Goal: Task Accomplishment & Management: Manage account settings

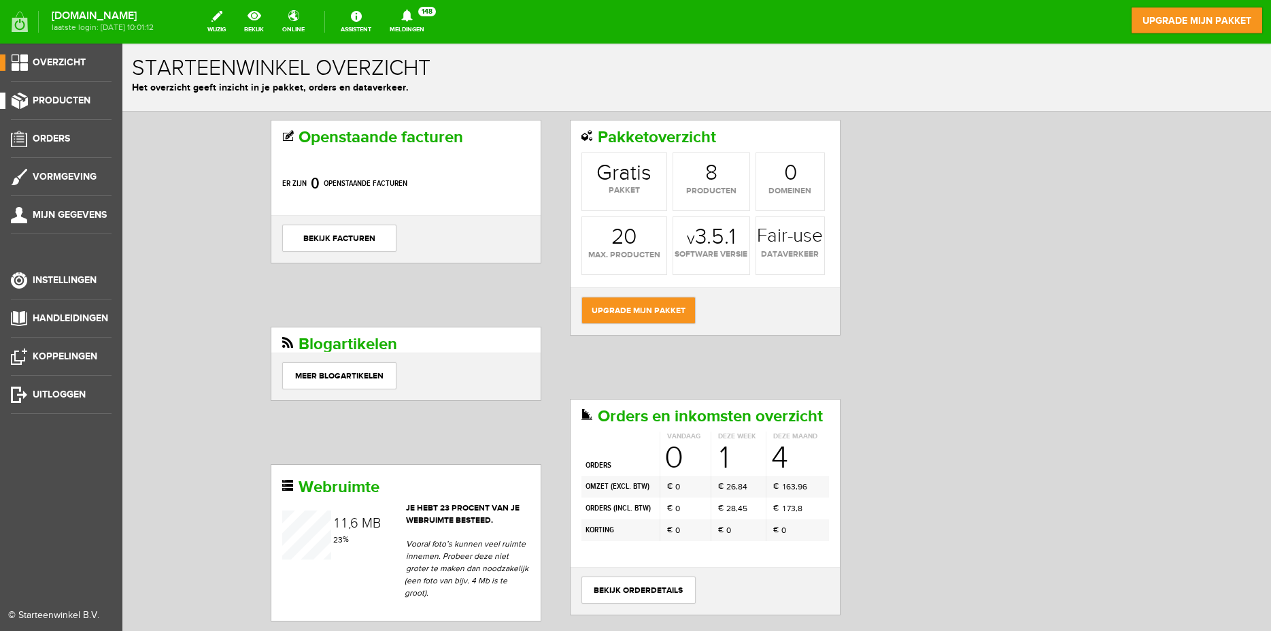
click at [54, 95] on link "Producten" at bounding box center [56, 101] width 112 height 16
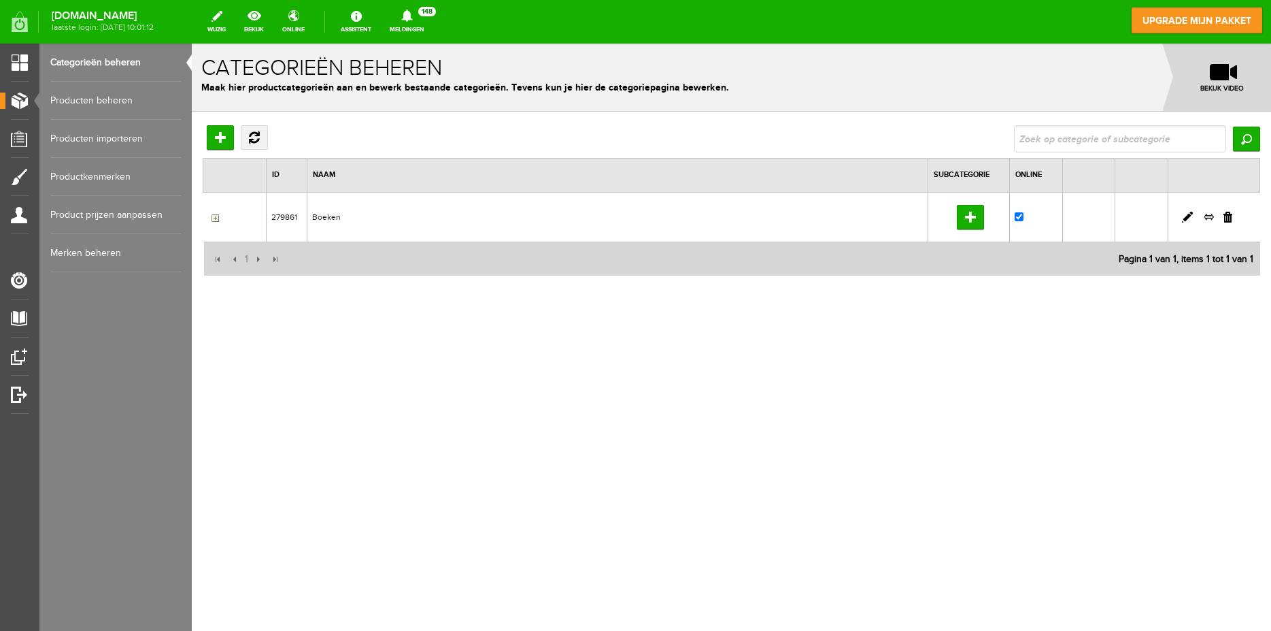
click at [324, 207] on td "Boeken" at bounding box center [617, 217] width 621 height 50
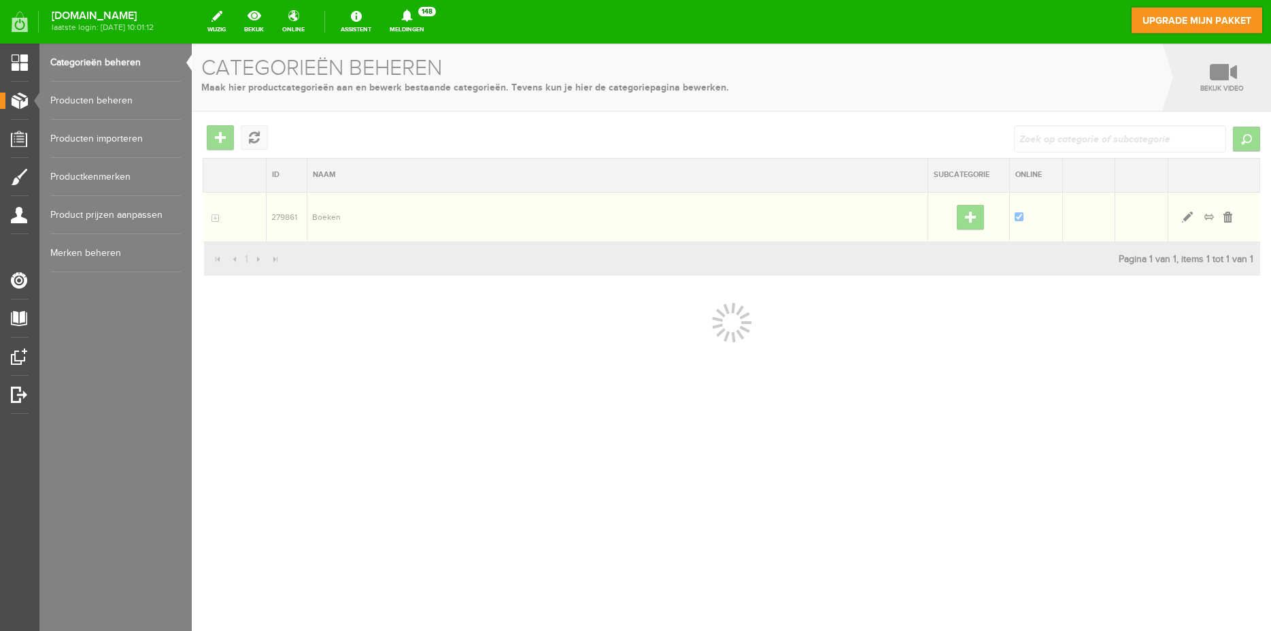
click at [324, 224] on div at bounding box center [731, 337] width 1079 height 587
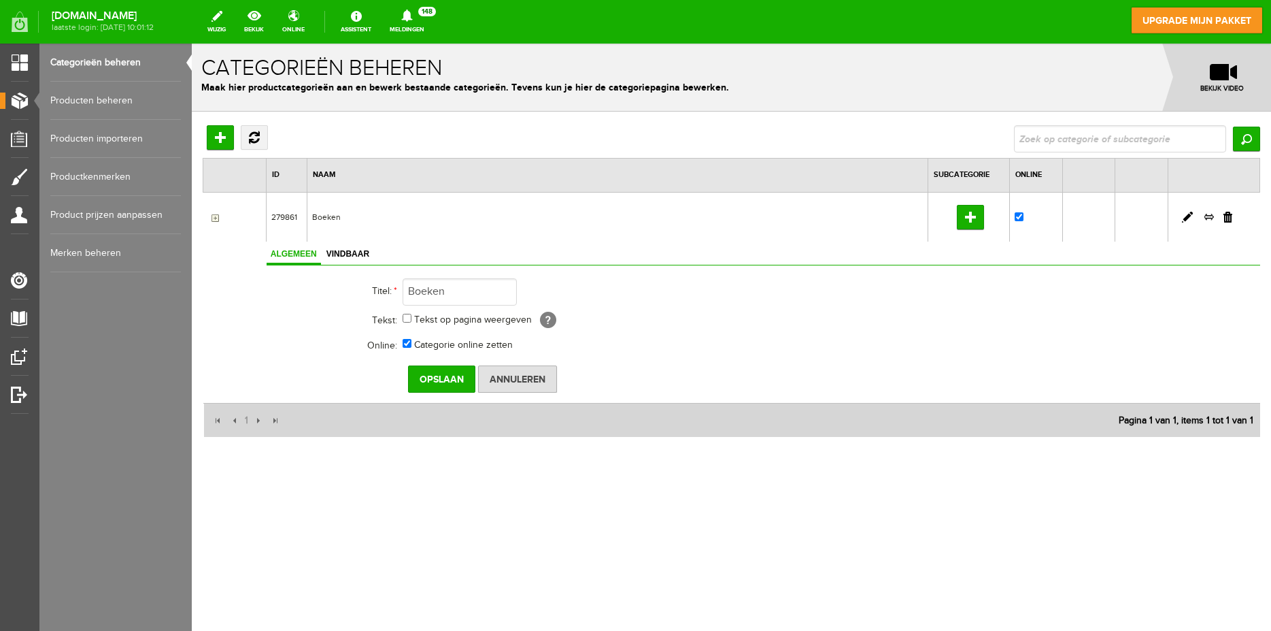
click at [339, 224] on td "Boeken" at bounding box center [617, 217] width 621 height 50
click at [135, 104] on link "Producten beheren" at bounding box center [115, 101] width 131 height 38
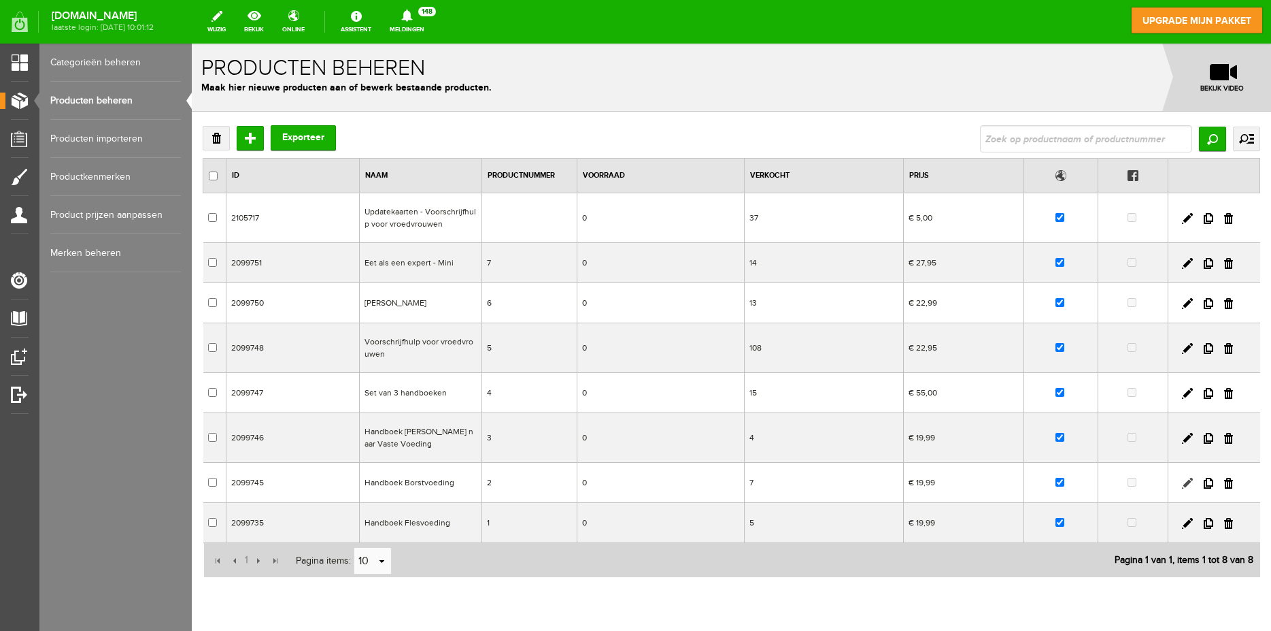
click at [1182, 482] on link at bounding box center [1187, 482] width 11 height 11
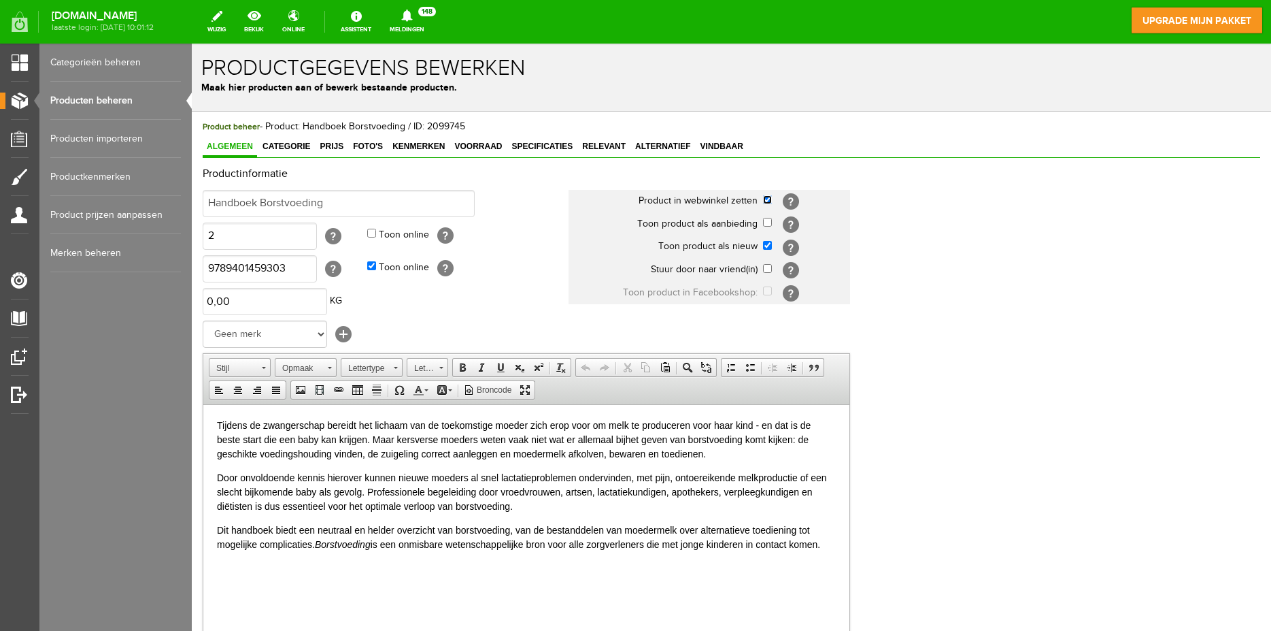
click at [771, 201] on input "checkbox" at bounding box center [767, 199] width 9 height 9
checkbox input "false"
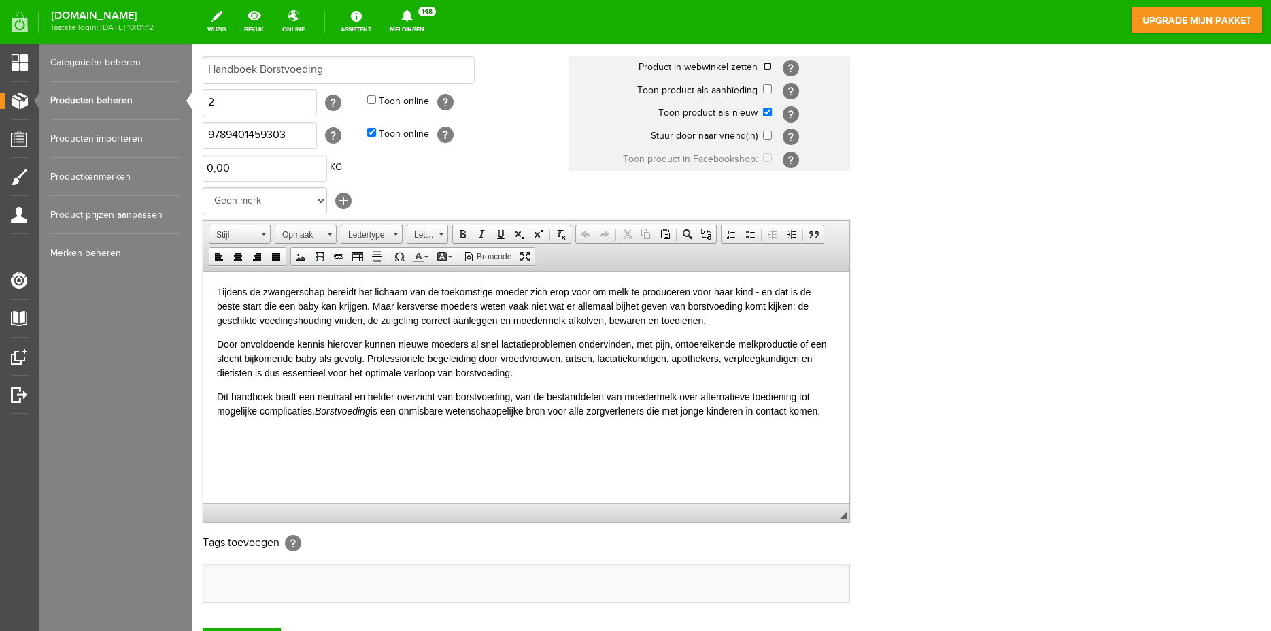
scroll to position [291, 0]
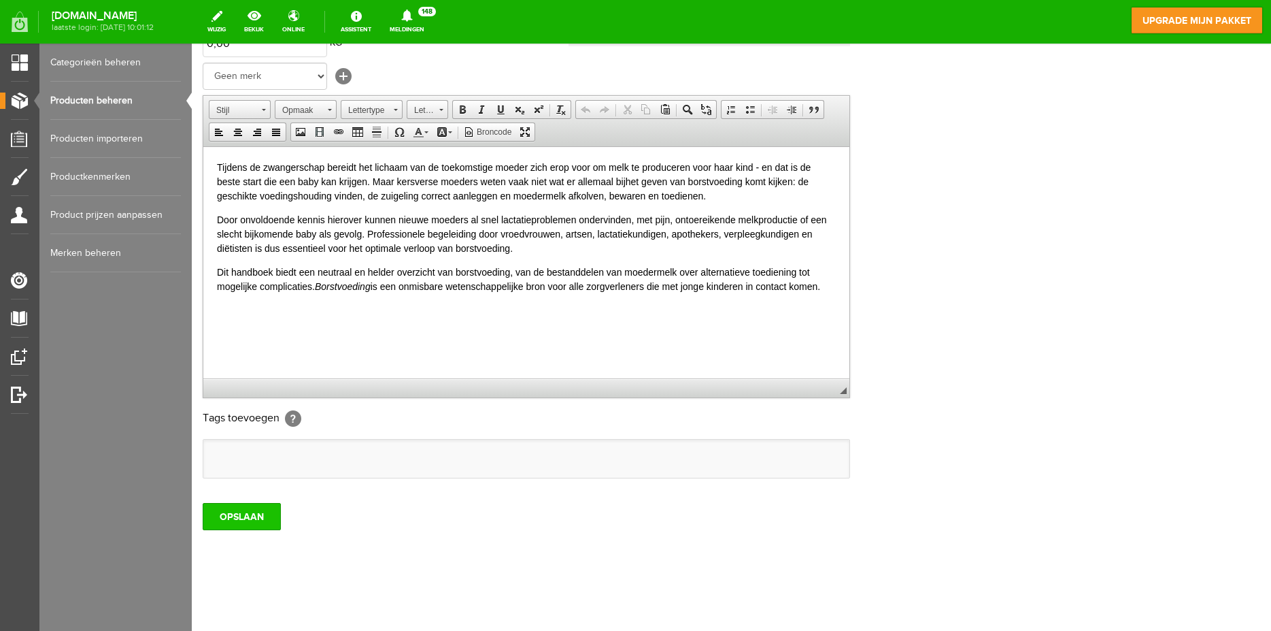
click at [239, 518] on input "OPSLAAN" at bounding box center [242, 516] width 78 height 27
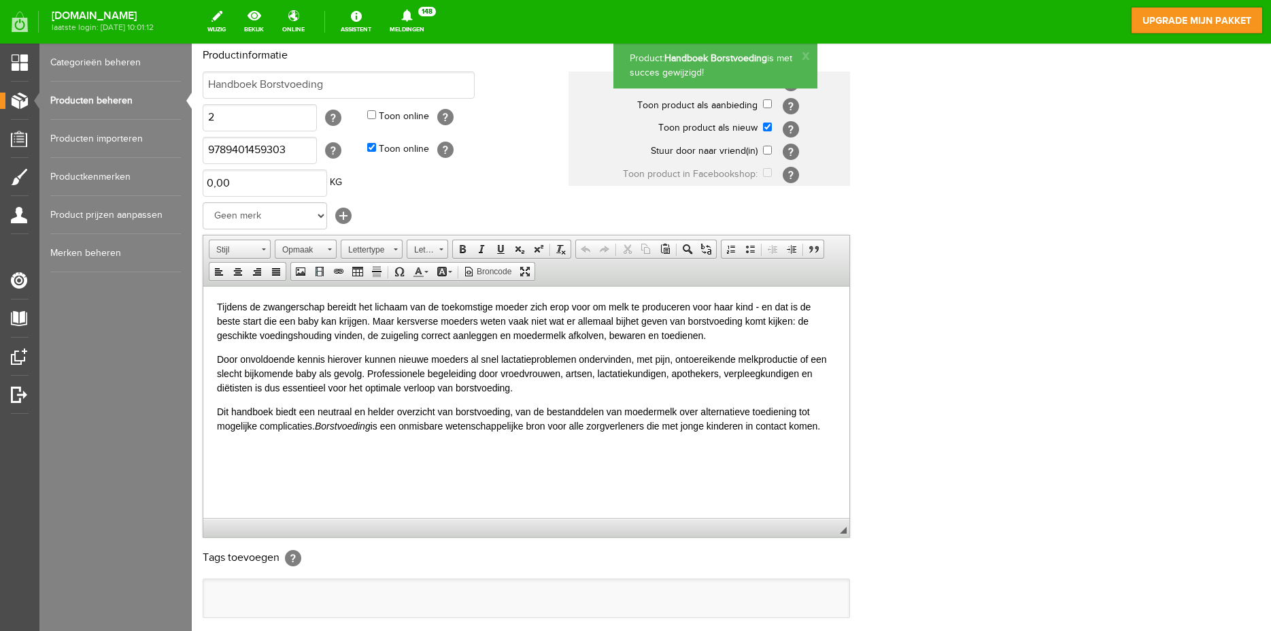
scroll to position [0, 0]
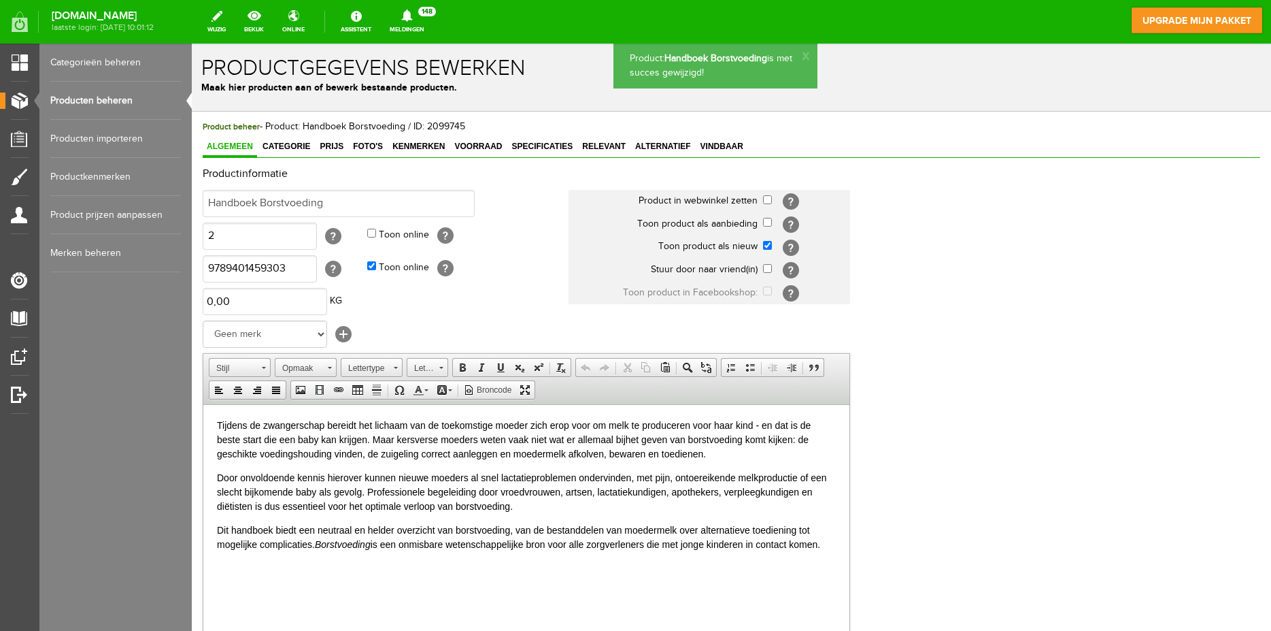
click at [110, 99] on link "Producten beheren" at bounding box center [115, 101] width 131 height 38
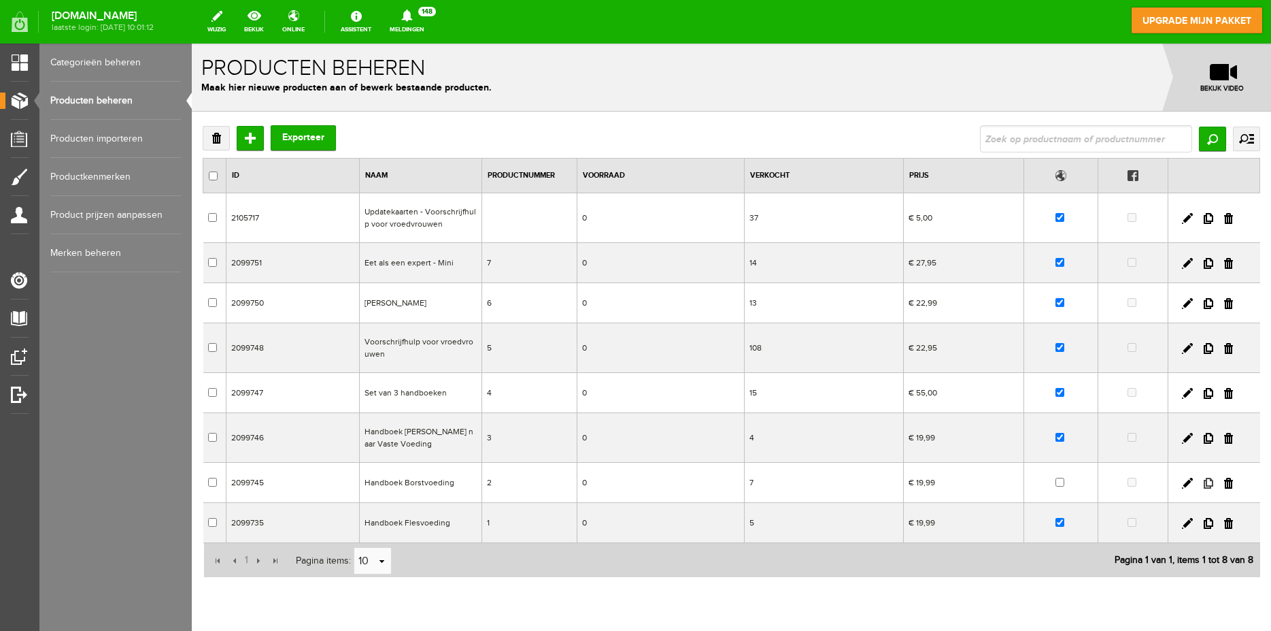
click at [1204, 482] on link at bounding box center [1209, 482] width 10 height 11
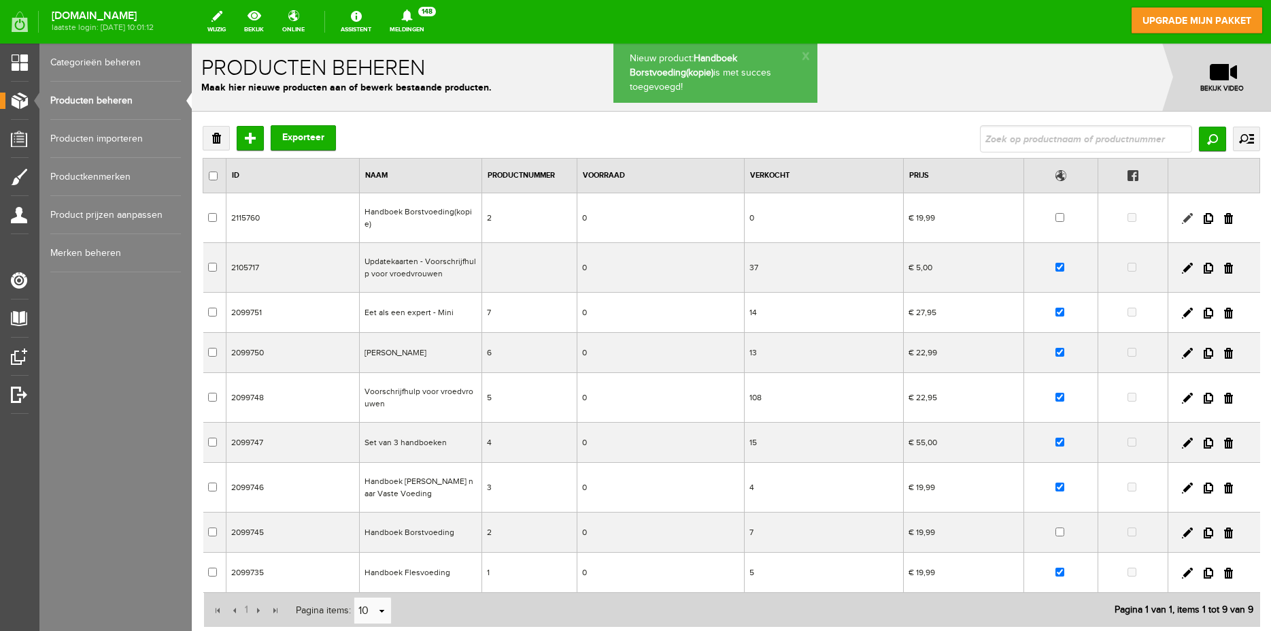
click at [1182, 216] on link at bounding box center [1187, 218] width 11 height 11
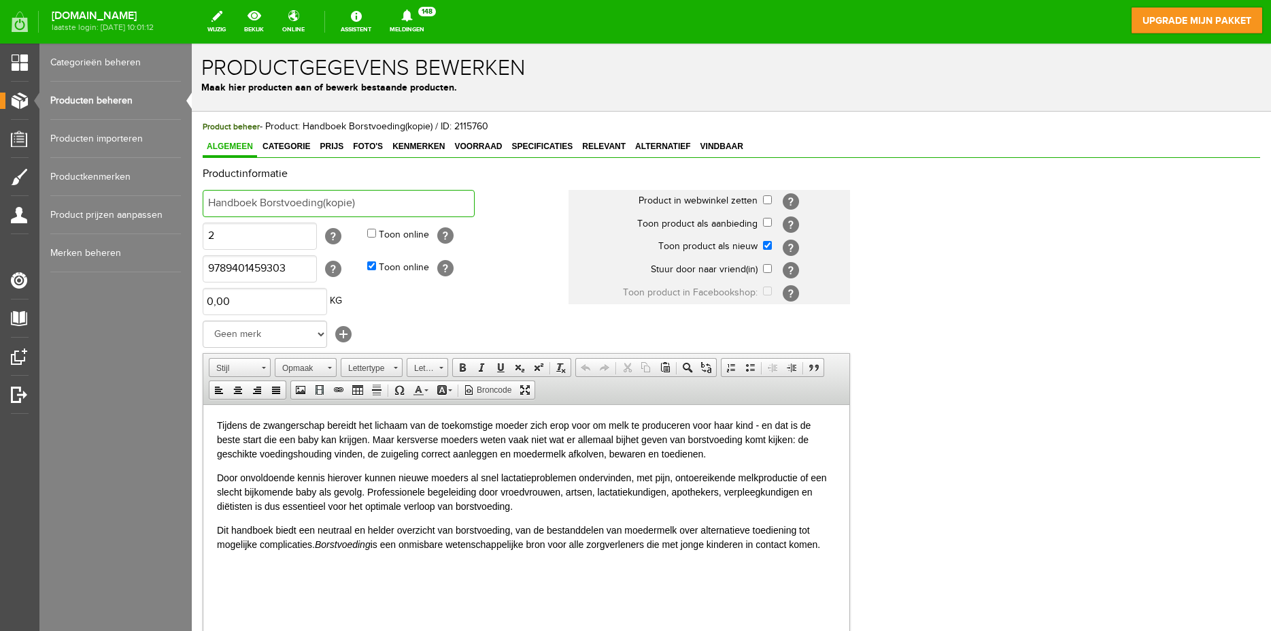
click at [365, 198] on input "Handboek Borstvoeding(kopie)" at bounding box center [339, 203] width 272 height 27
drag, startPoint x: 322, startPoint y: 198, endPoint x: 505, endPoint y: 214, distance: 184.4
click at [475, 214] on input "Handboek Borstvoeding(kopie)" at bounding box center [339, 203] width 272 height 27
type input "Handboek Borstvoeding - Editie 2025"
click at [280, 234] on input "2" at bounding box center [260, 235] width 114 height 27
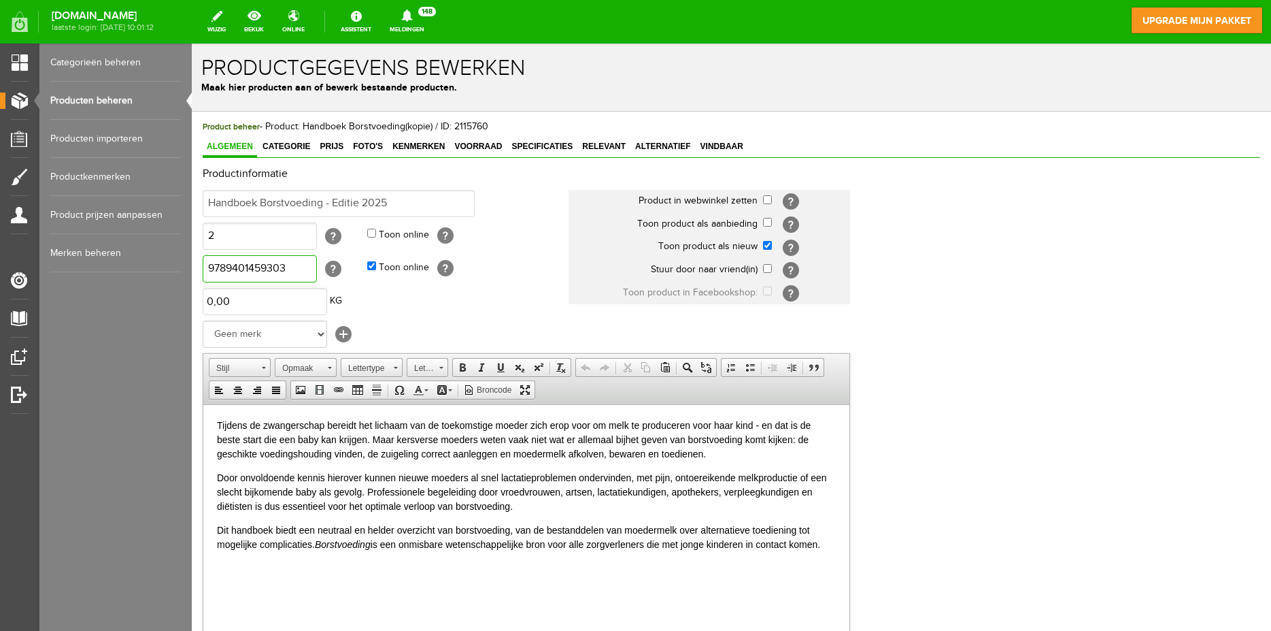
drag, startPoint x: 305, startPoint y: 280, endPoint x: 113, endPoint y: 289, distance: 192.7
click at [203, 282] on input "9789401459303" at bounding box center [260, 268] width 114 height 27
paste input "28415"
type input "9789401428415"
click at [764, 201] on input "checkbox" at bounding box center [767, 199] width 9 height 9
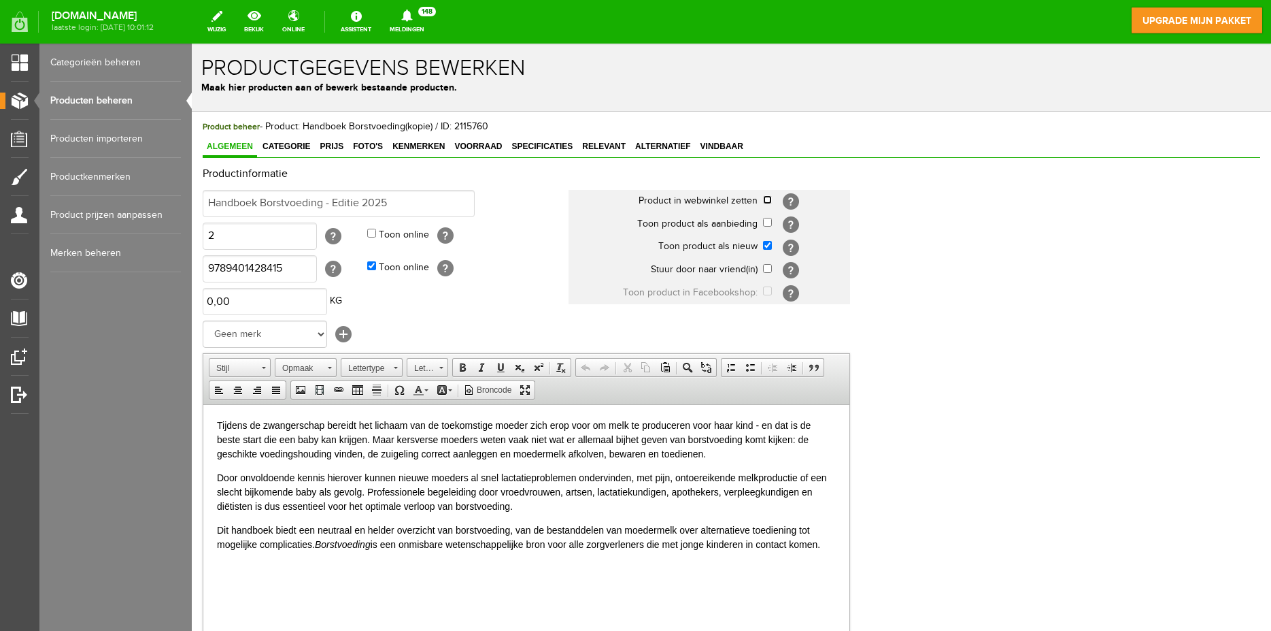
checkbox input "true"
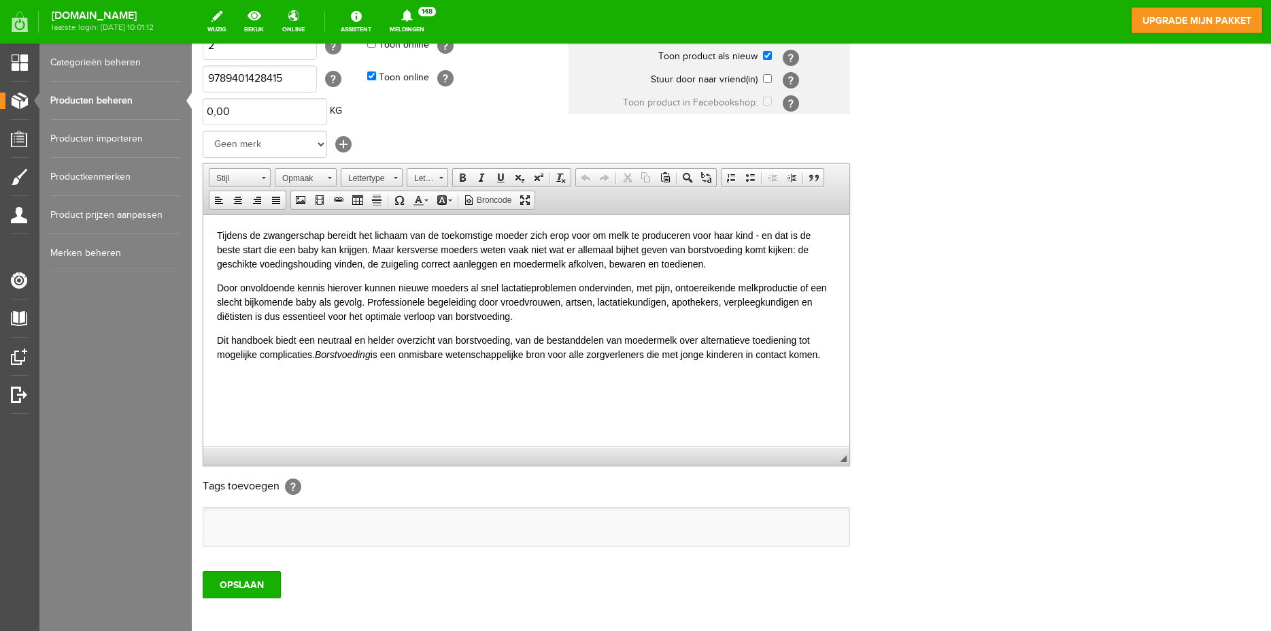
scroll to position [208, 0]
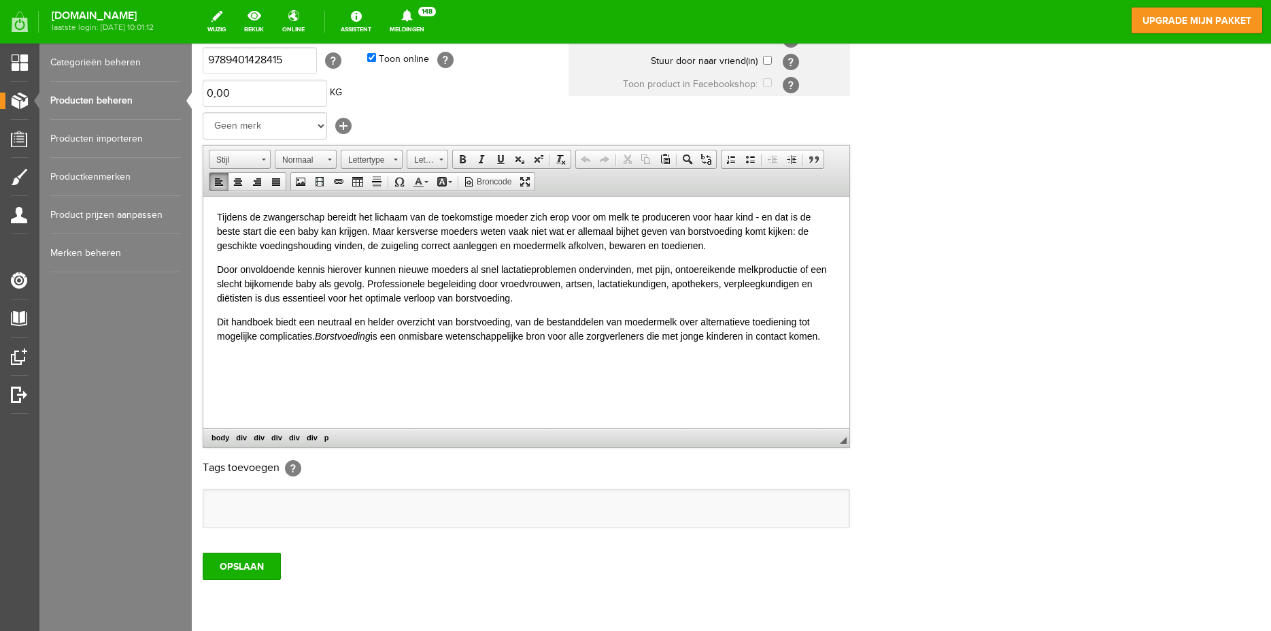
click at [340, 312] on div "Tijdens de zwangerschap bereidt het lichaam van de toekomstige moeder zich erop…" at bounding box center [526, 275] width 619 height 133
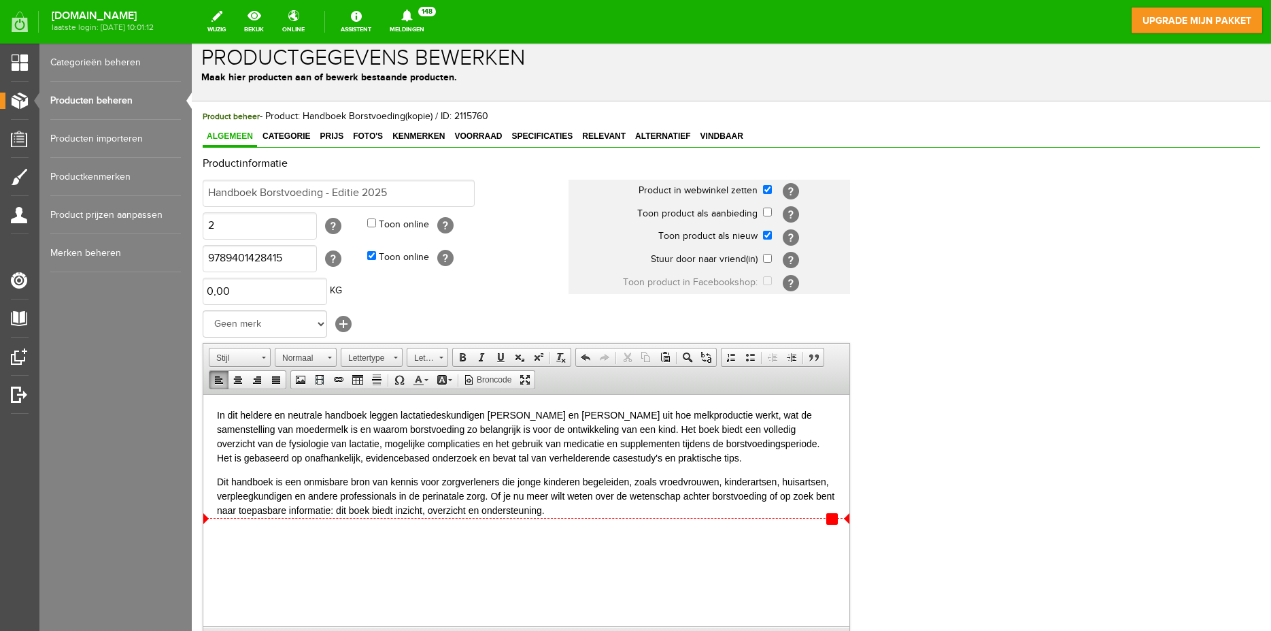
scroll to position [0, 0]
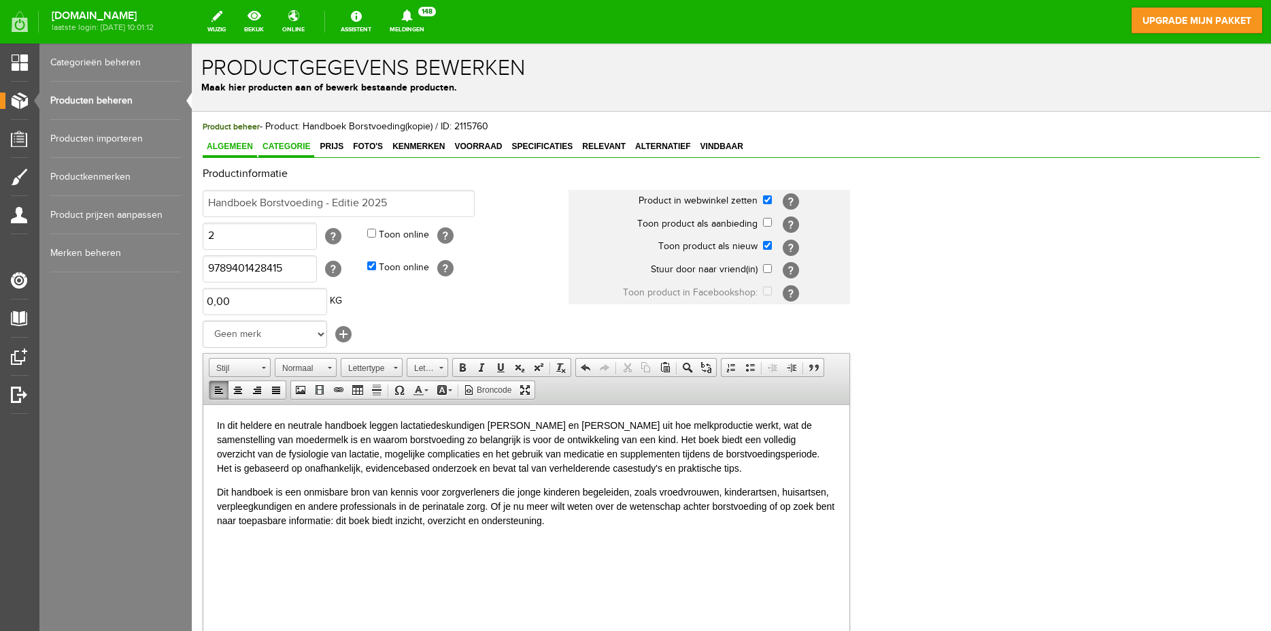
click at [295, 146] on span "Categorie" at bounding box center [286, 146] width 56 height 10
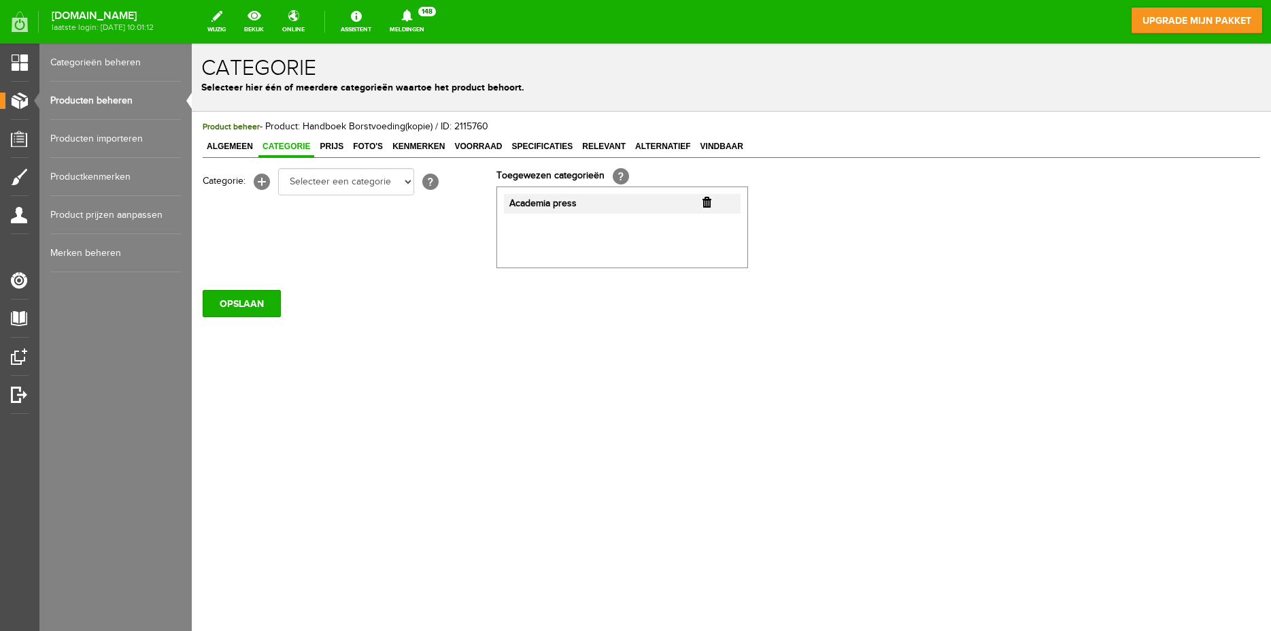
drag, startPoint x: 334, startPoint y: 238, endPoint x: 320, endPoint y: 137, distance: 101.6
click at [331, 226] on div "Categorie: [+] Selecteer een categorie Boeken Lannoo I'm a foodie MediCourse Ac…" at bounding box center [529, 218] width 653 height 100
click at [331, 143] on span "Prijs" at bounding box center [332, 146] width 32 height 10
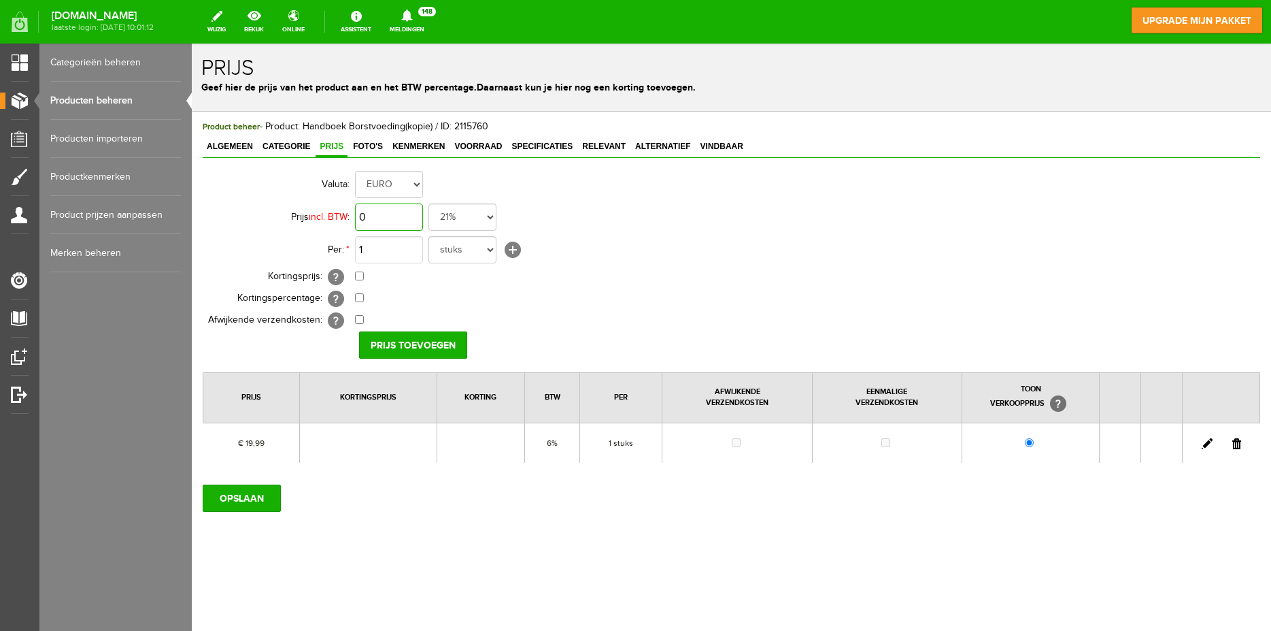
click at [398, 220] on input "0" at bounding box center [389, 216] width 68 height 27
type input "€ 24,99"
click at [428, 203] on select "21% 19% 18% 9% 6% 0%" at bounding box center [462, 216] width 68 height 27
select select "0,06"
click option "6%" at bounding box center [192, 44] width 0 height 0
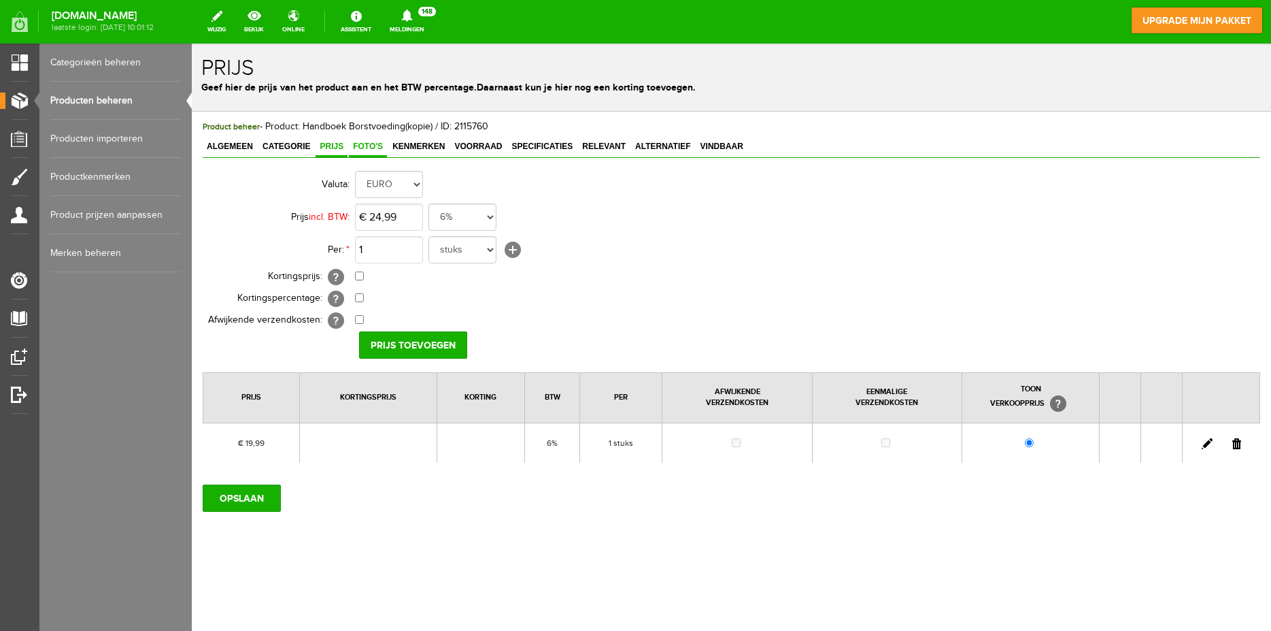
click at [375, 144] on span "Foto's" at bounding box center [368, 146] width 38 height 10
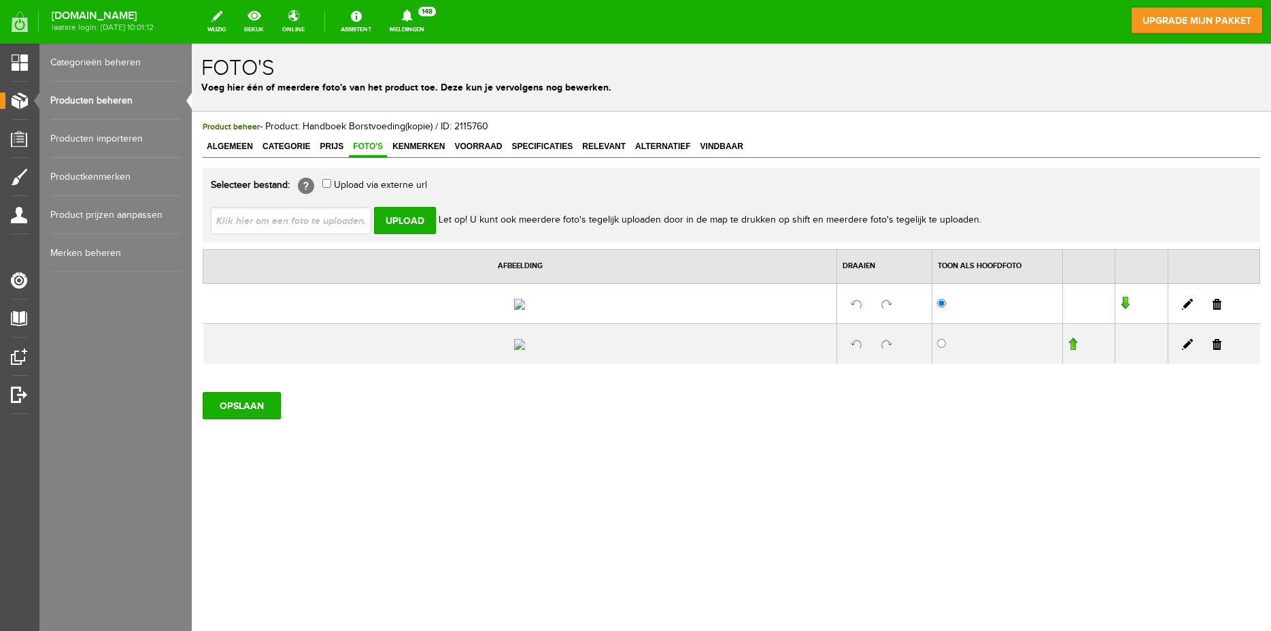
click at [1213, 309] on link at bounding box center [1217, 304] width 9 height 11
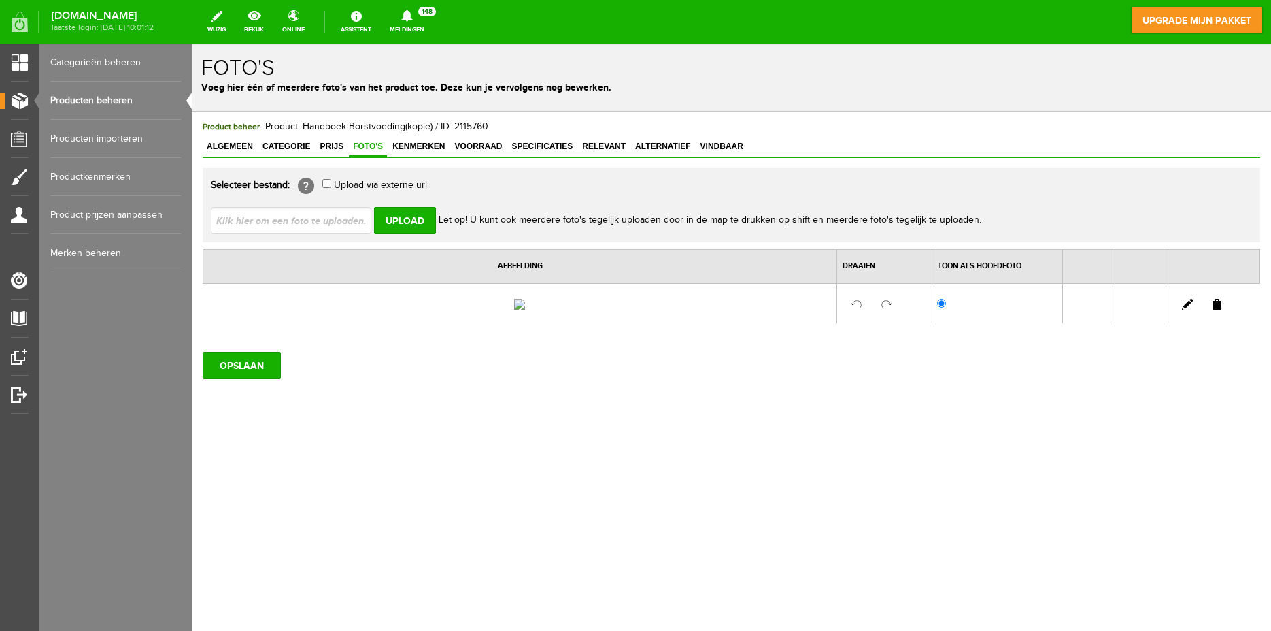
click at [1215, 309] on link at bounding box center [1217, 304] width 9 height 11
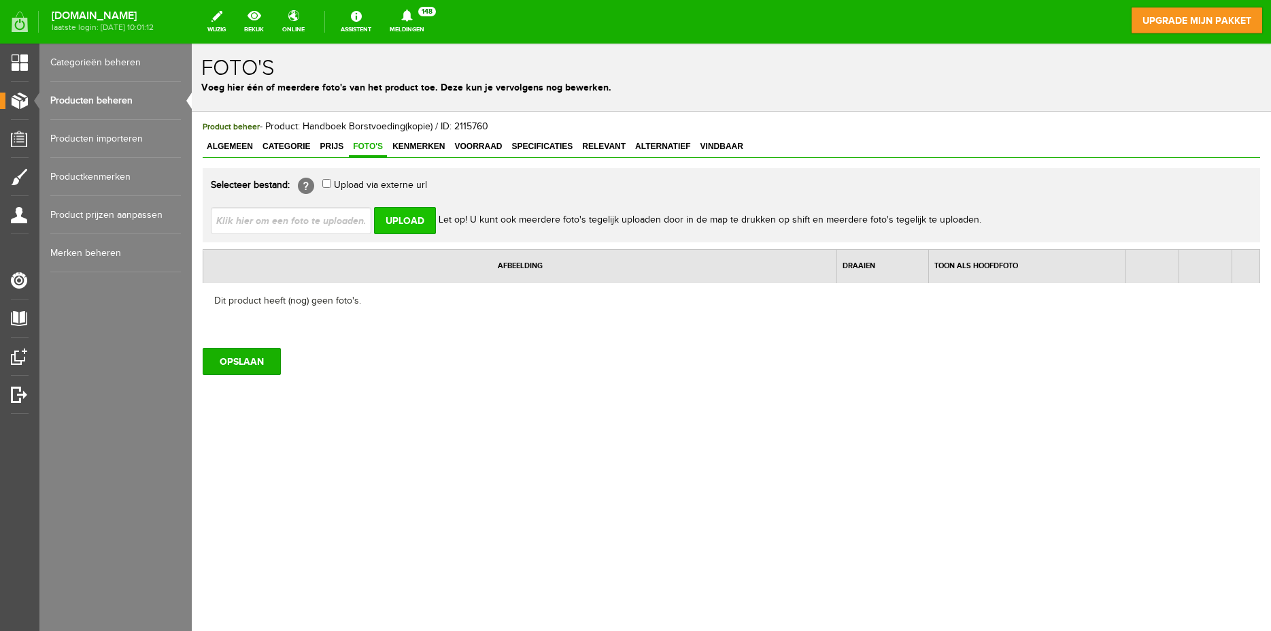
click at [420, 218] on input "Upload" at bounding box center [405, 220] width 62 height 27
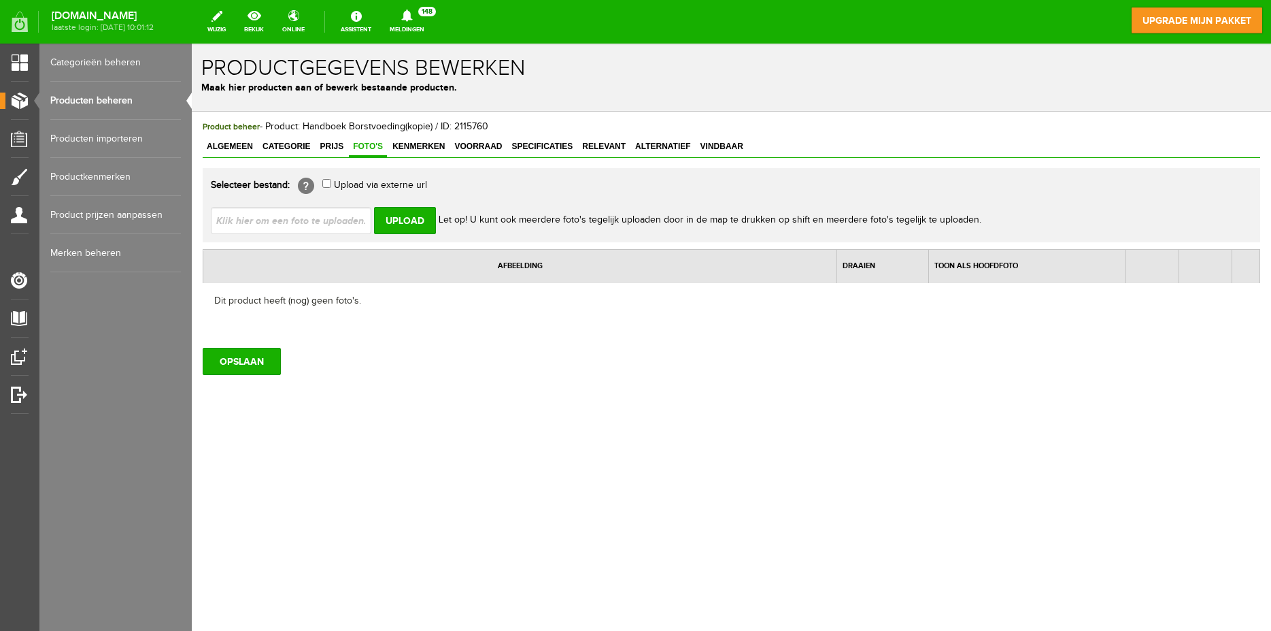
click at [313, 213] on input "file" at bounding box center [296, 220] width 171 height 26
type input "C:\fakepath\Voorkant.PNG"
type input "Voorkant.PNG"
click at [426, 224] on input "Upload" at bounding box center [405, 220] width 62 height 27
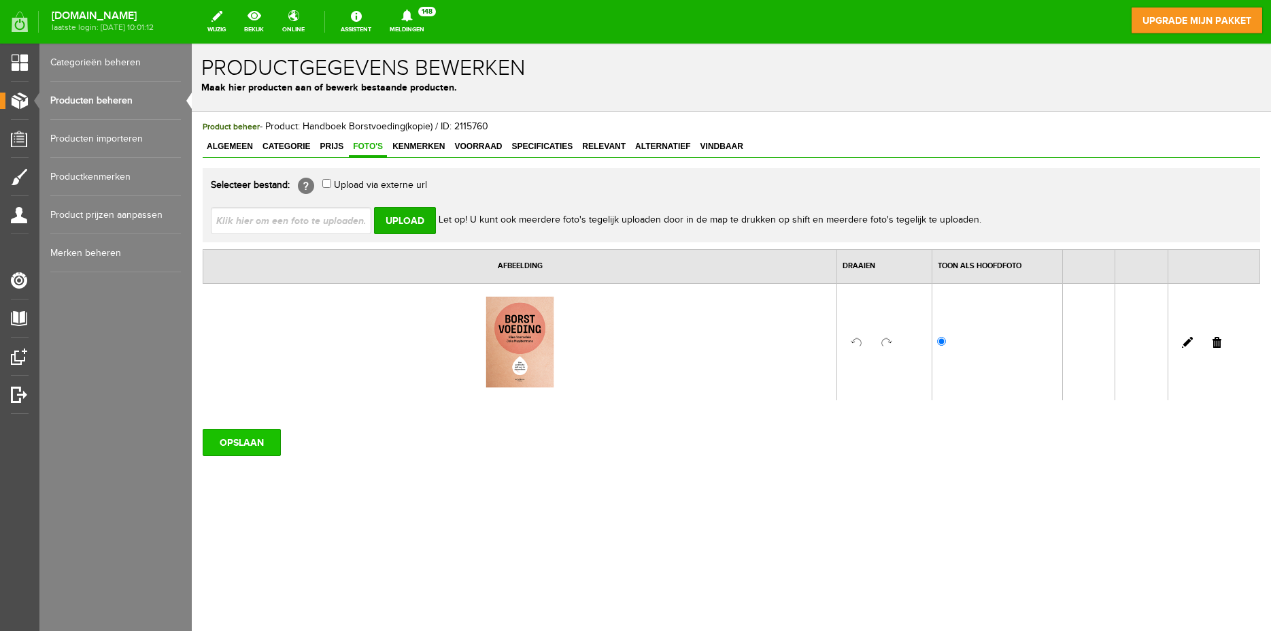
click at [239, 442] on input "OPSLAAN" at bounding box center [242, 441] width 78 height 27
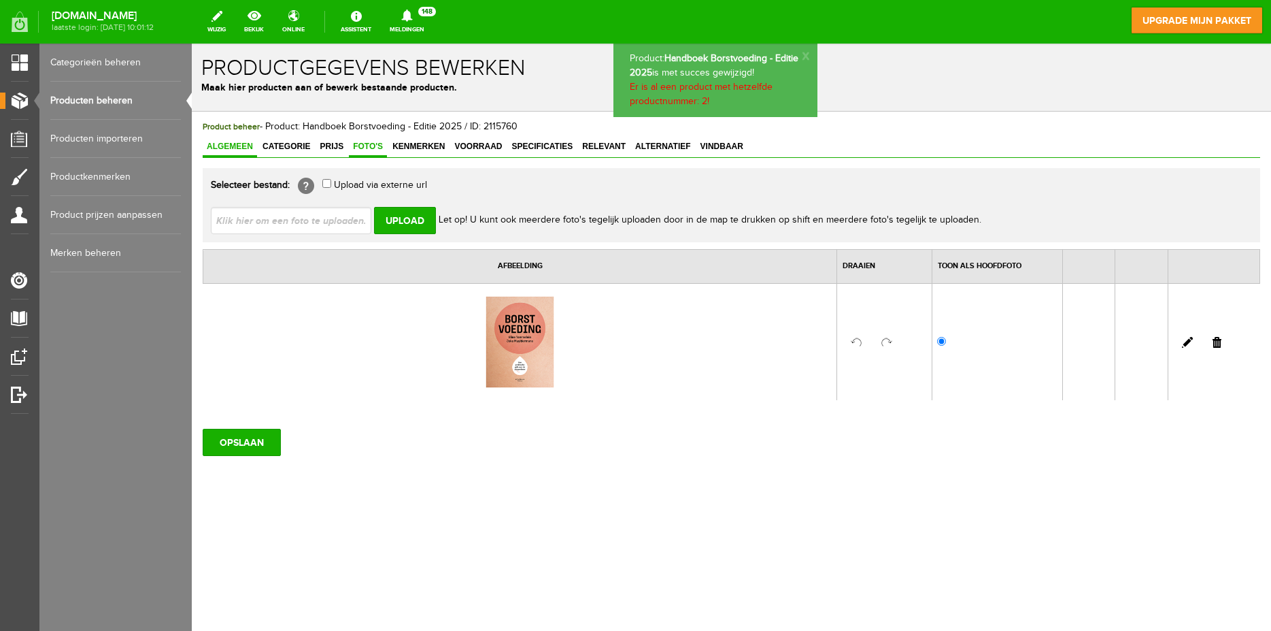
click at [231, 150] on span "Algemeen" at bounding box center [230, 146] width 54 height 10
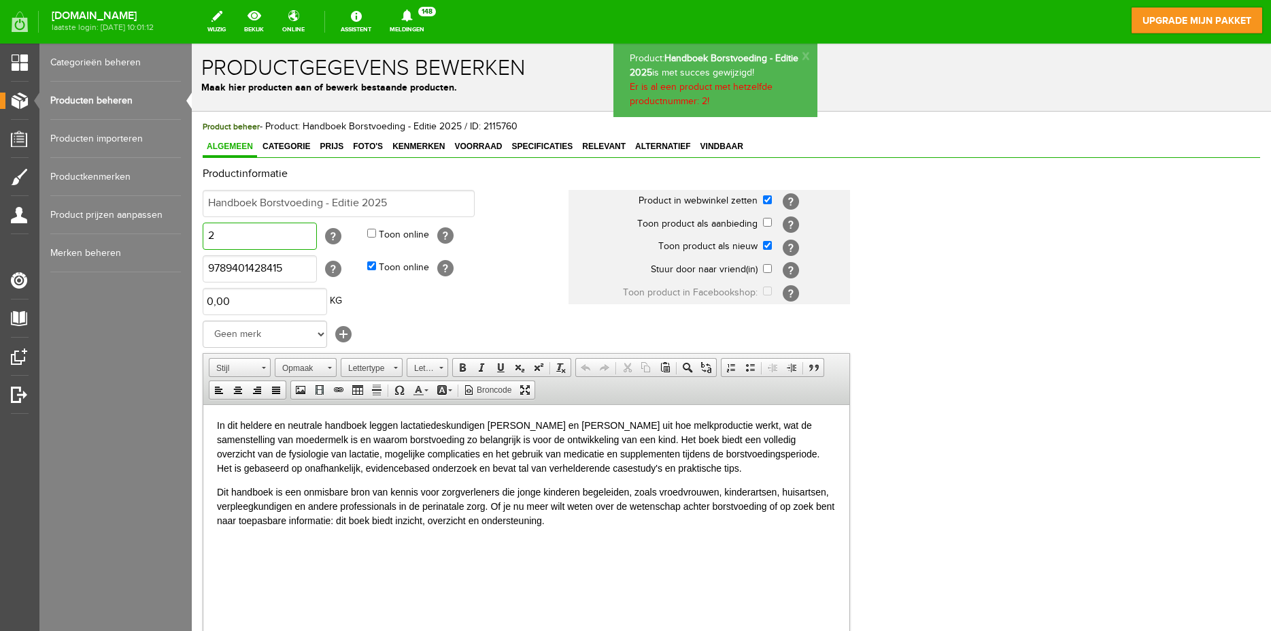
drag, startPoint x: 275, startPoint y: 239, endPoint x: 141, endPoint y: 243, distance: 134.0
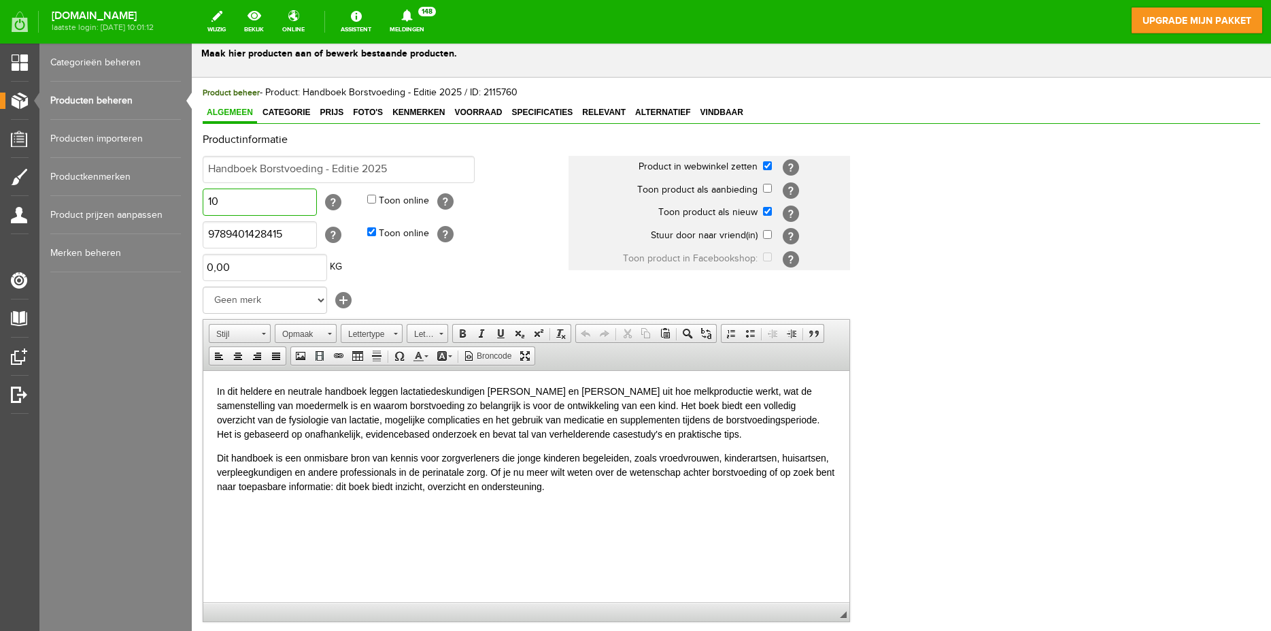
scroll to position [291, 0]
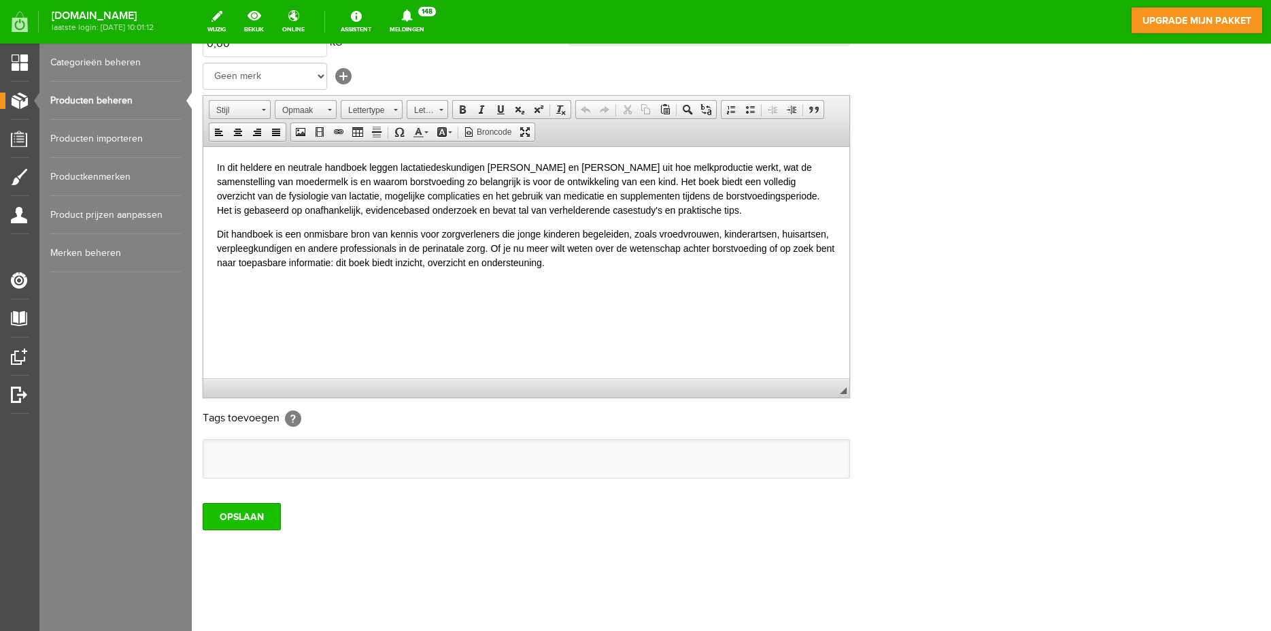
type input "10"
click at [261, 520] on input "OPSLAAN" at bounding box center [242, 516] width 78 height 27
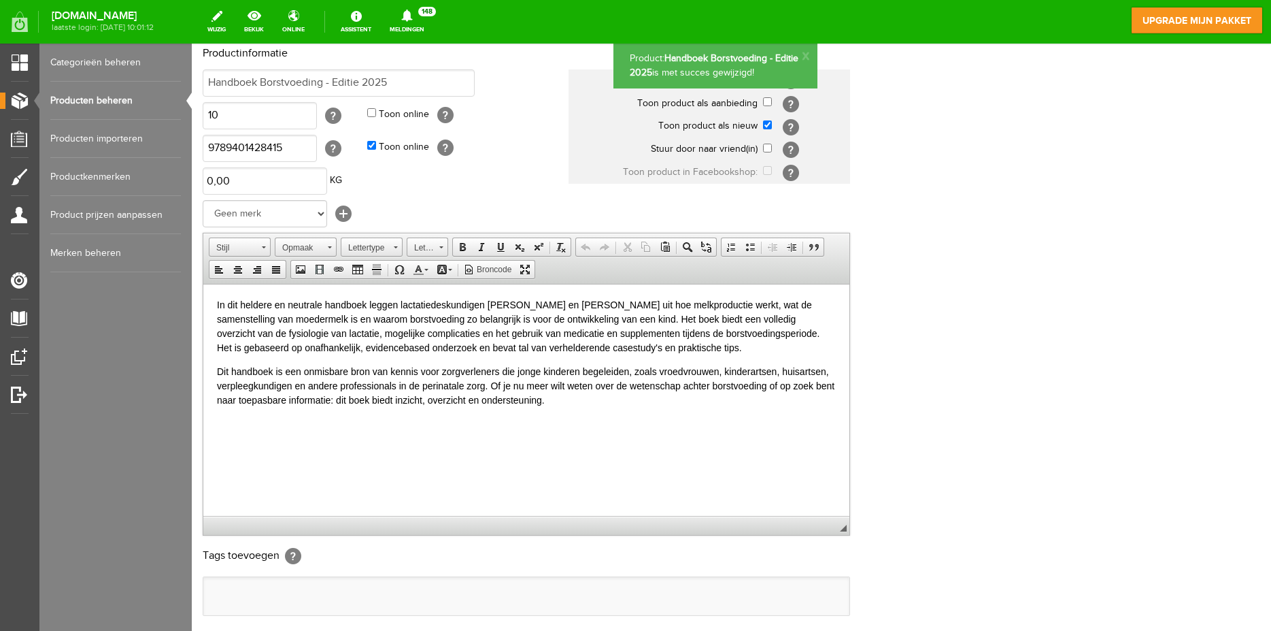
scroll to position [0, 0]
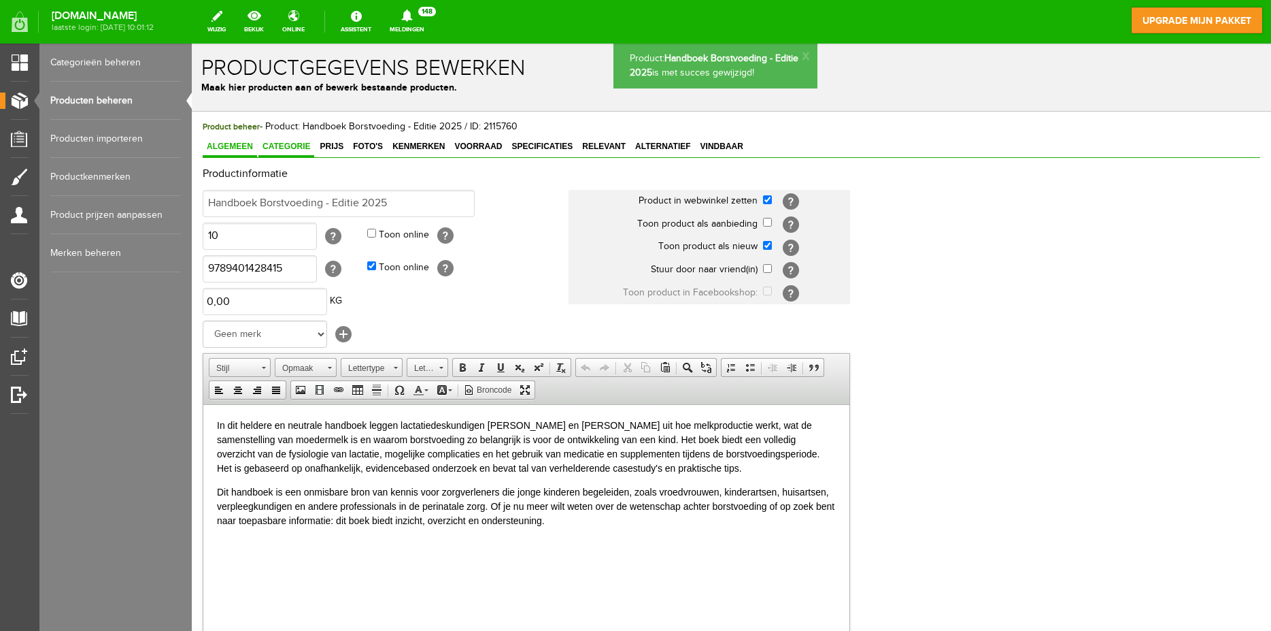
click at [295, 140] on link "Categorie" at bounding box center [286, 147] width 56 height 20
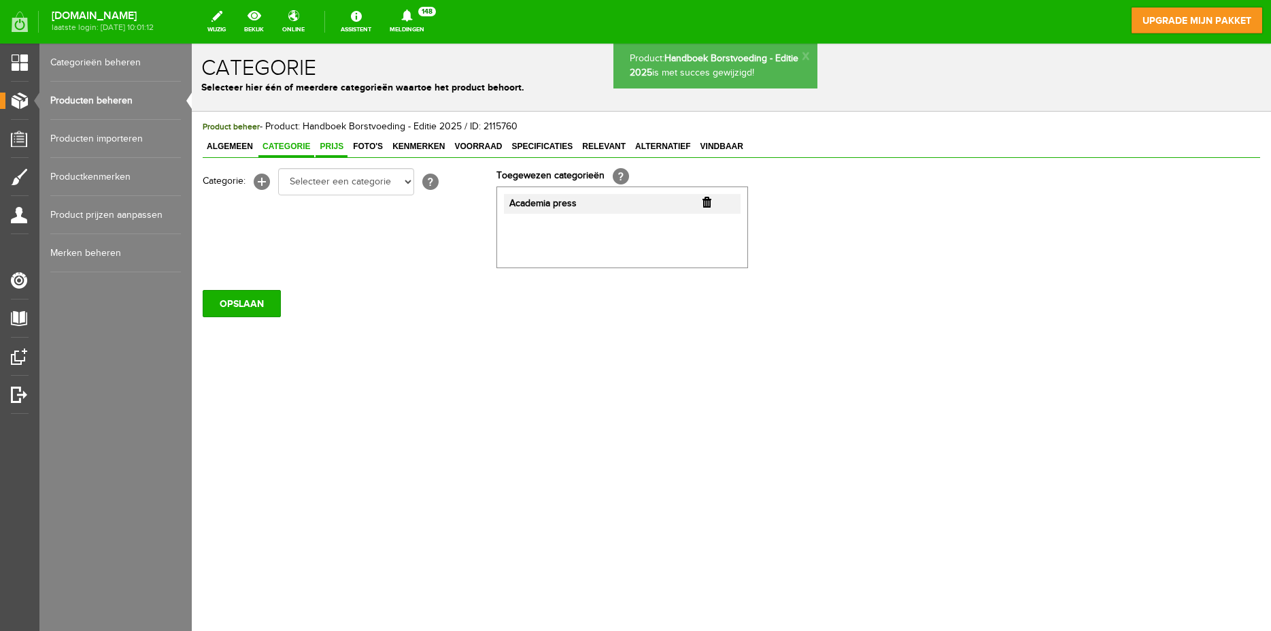
click at [346, 145] on span "Prijs" at bounding box center [332, 146] width 32 height 10
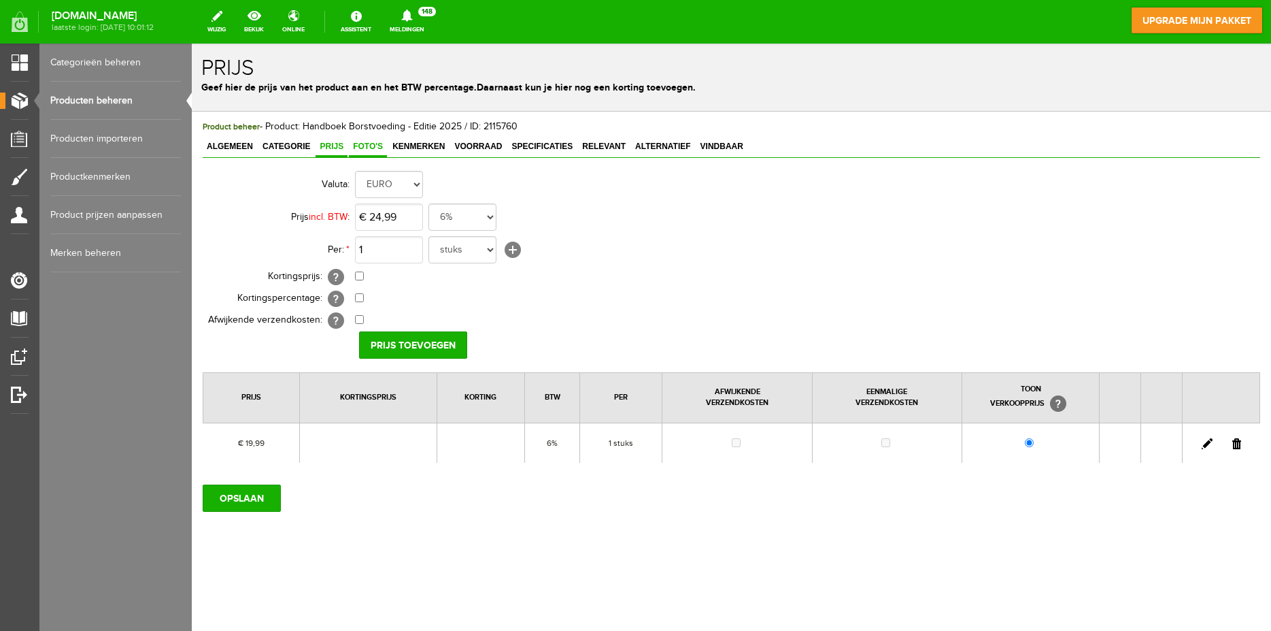
click at [371, 146] on span "Foto's" at bounding box center [368, 146] width 38 height 10
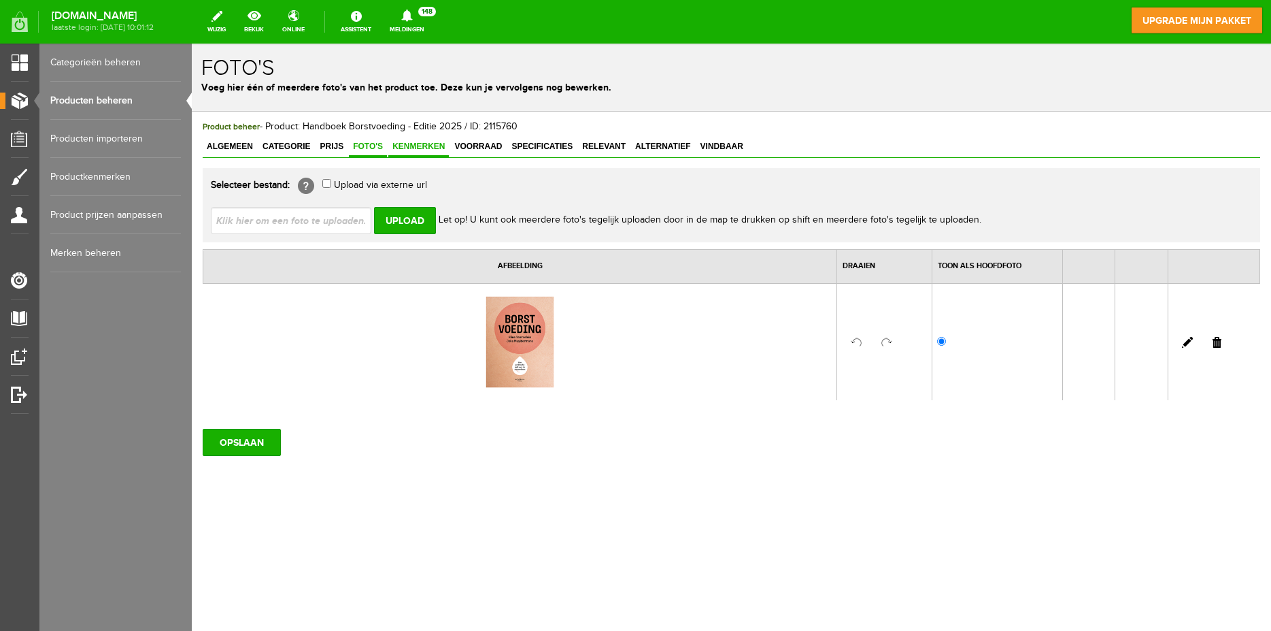
click at [409, 150] on span "Kenmerken" at bounding box center [418, 146] width 61 height 10
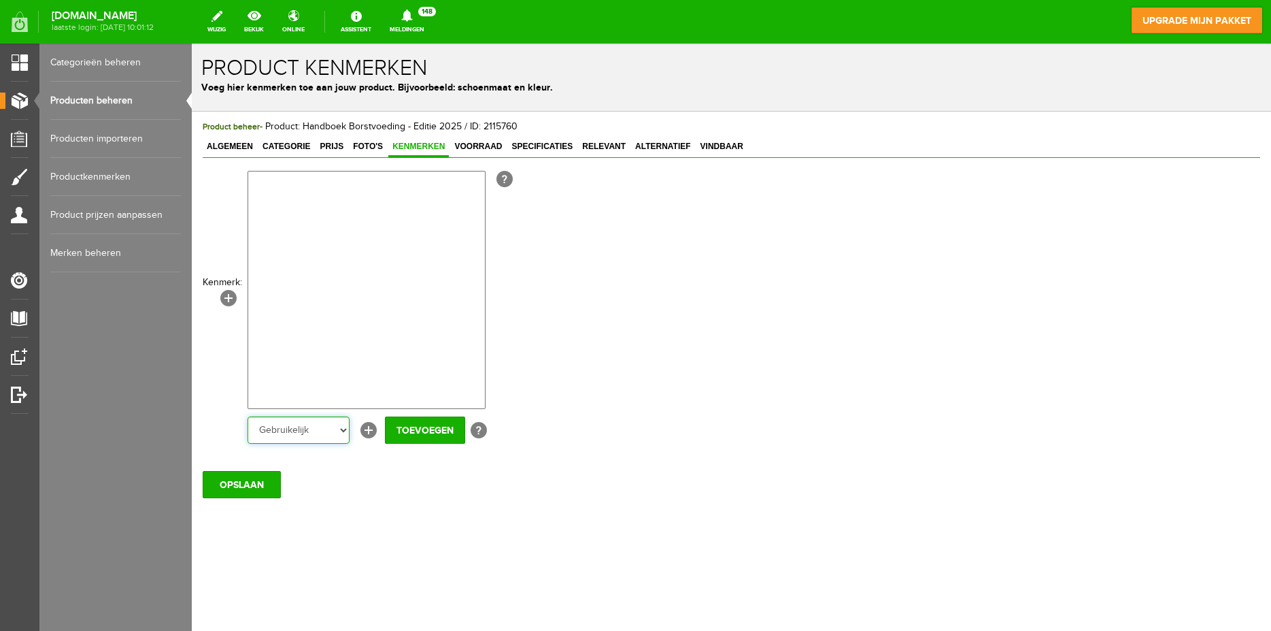
click at [248, 416] on select "Gebruikelijk" at bounding box center [299, 429] width 102 height 27
click at [475, 148] on span "Voorraad" at bounding box center [478, 146] width 56 height 10
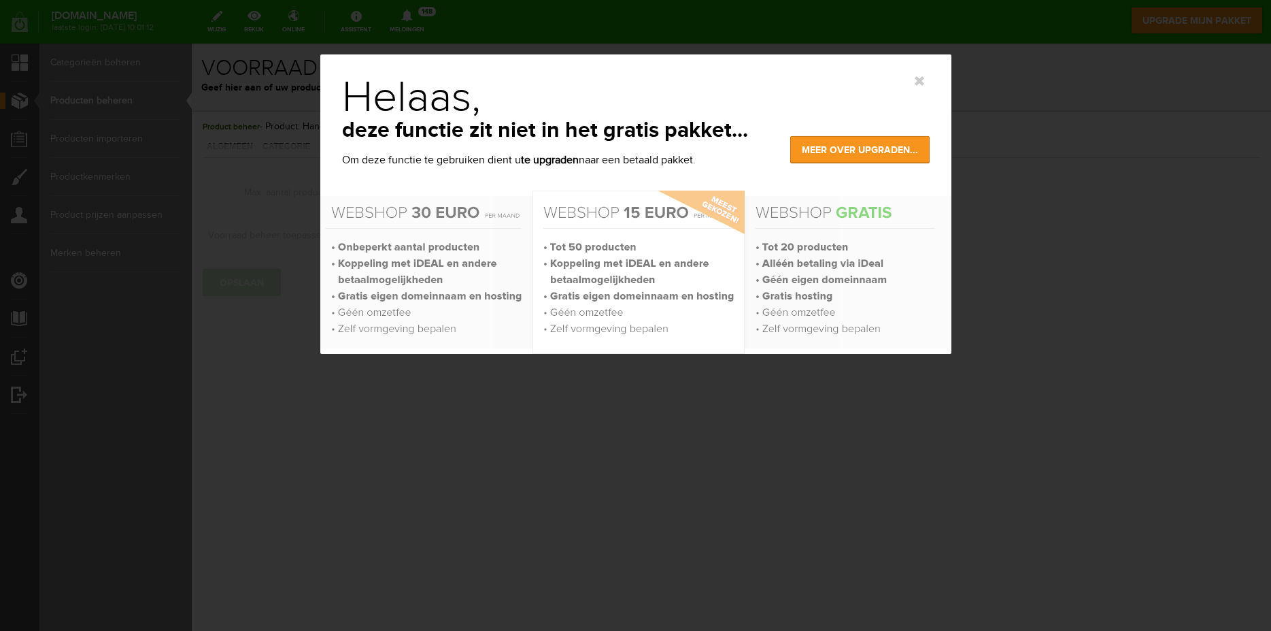
click at [920, 73] on div "Helaas, deze functie zit niet in het gratis pakket... Om deze functie te gebrui…" at bounding box center [635, 203] width 631 height 299
click at [920, 82] on link at bounding box center [920, 81] width 10 height 10
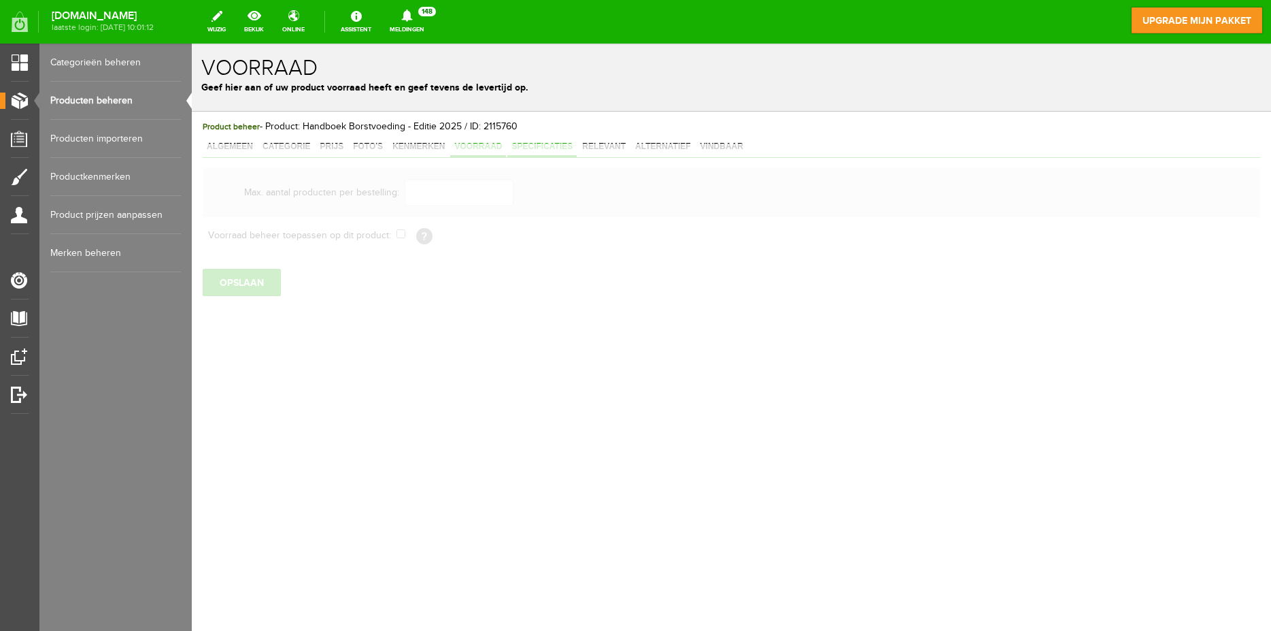
click at [531, 142] on span "Specificaties" at bounding box center [541, 146] width 69 height 10
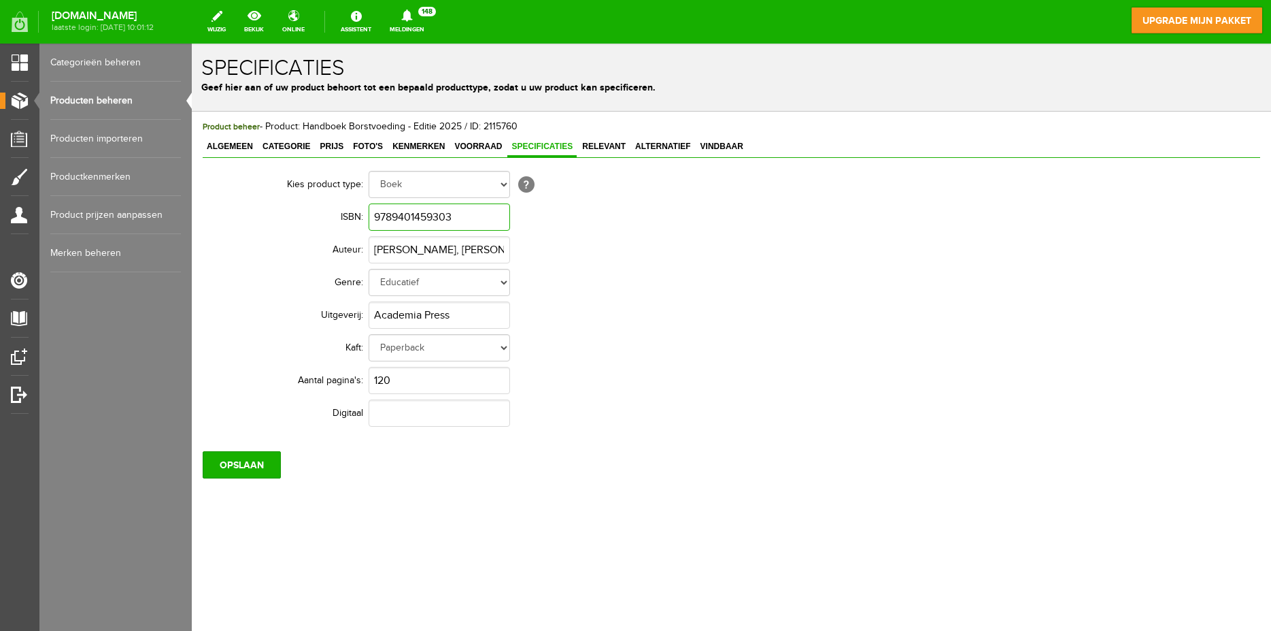
drag, startPoint x: 466, startPoint y: 218, endPoint x: 264, endPoint y: 217, distance: 202.0
click at [369, 217] on input "9789401459303" at bounding box center [439, 216] width 141 height 27
paste input "28415"
type input "9789401428415"
click at [406, 252] on input "Eline Tommelein, Joke Muyldermans" at bounding box center [439, 249] width 141 height 27
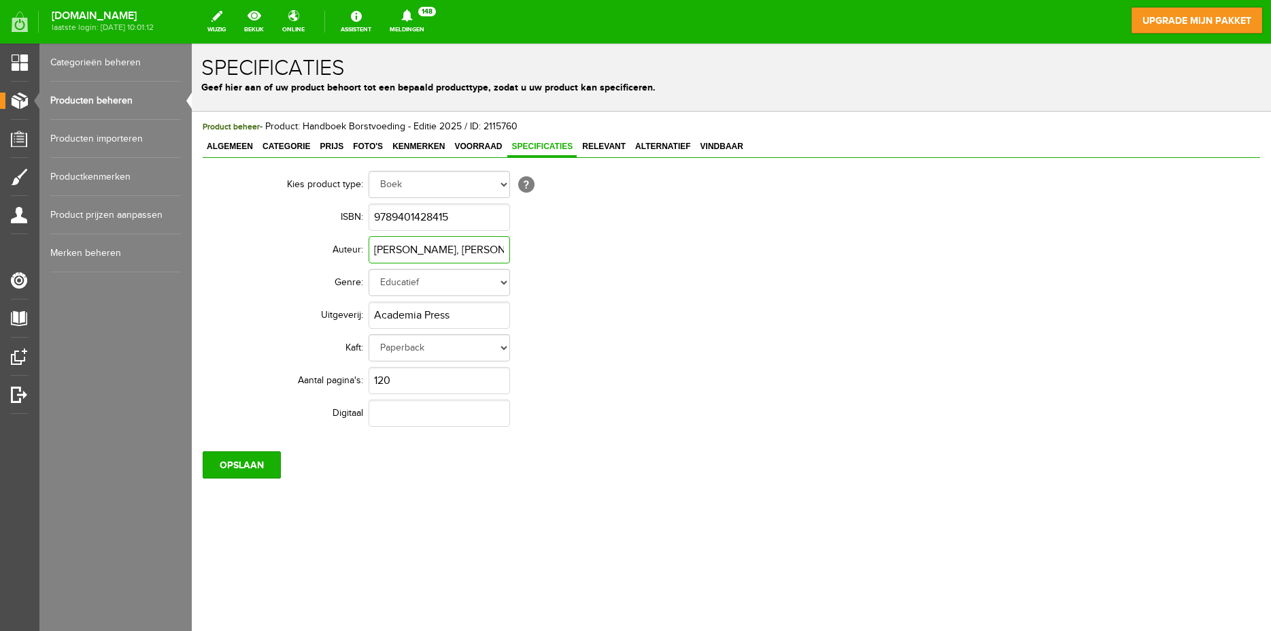
scroll to position [0, 45]
drag, startPoint x: 451, startPoint y: 247, endPoint x: 700, endPoint y: 245, distance: 248.9
click at [510, 245] on input "Eline Tommelein, Joke Muyldermans" at bounding box center [439, 249] width 141 height 27
click at [679, 300] on td "Academia Press" at bounding box center [619, 315] width 501 height 33
click at [426, 377] on input "120" at bounding box center [439, 380] width 141 height 27
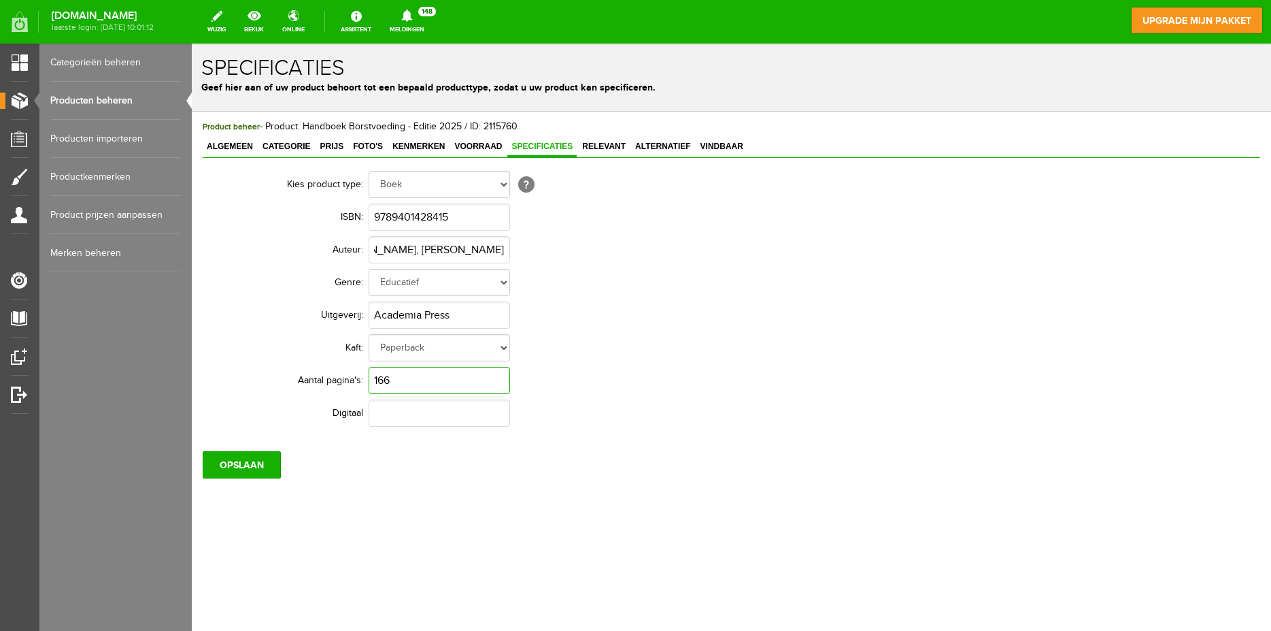
type input "166"
click at [630, 317] on td "Academia Press" at bounding box center [619, 315] width 501 height 33
click at [237, 470] on input "OPSLAAN" at bounding box center [242, 464] width 78 height 27
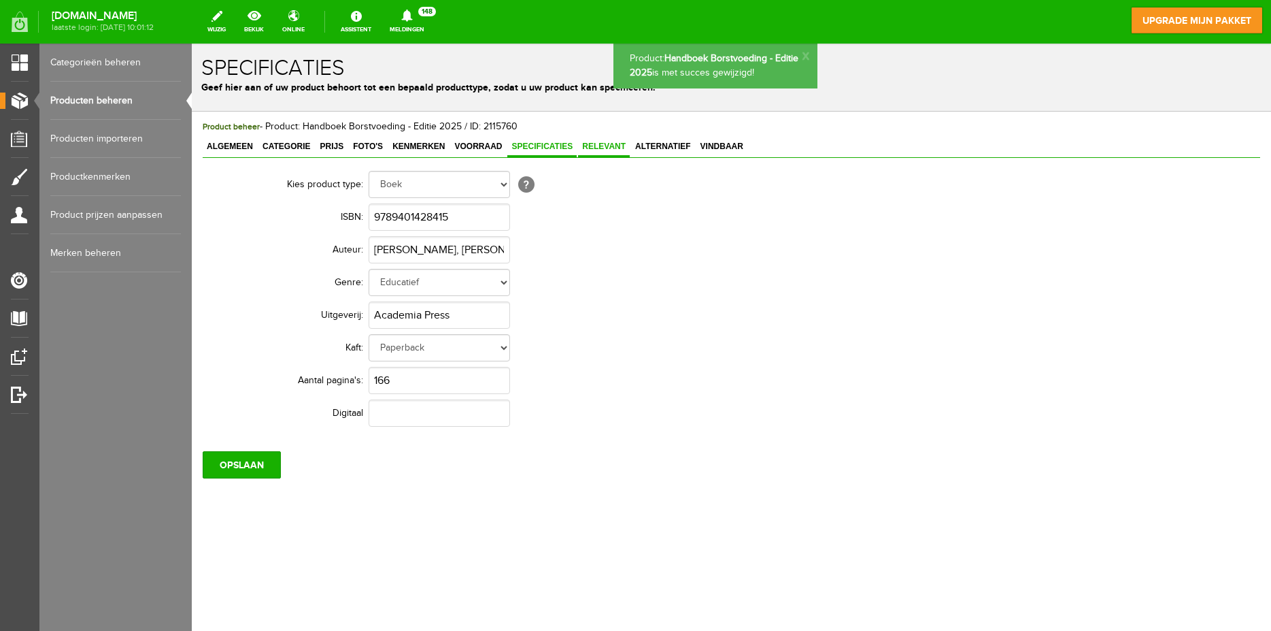
click at [585, 150] on span "Relevant" at bounding box center [604, 146] width 52 height 10
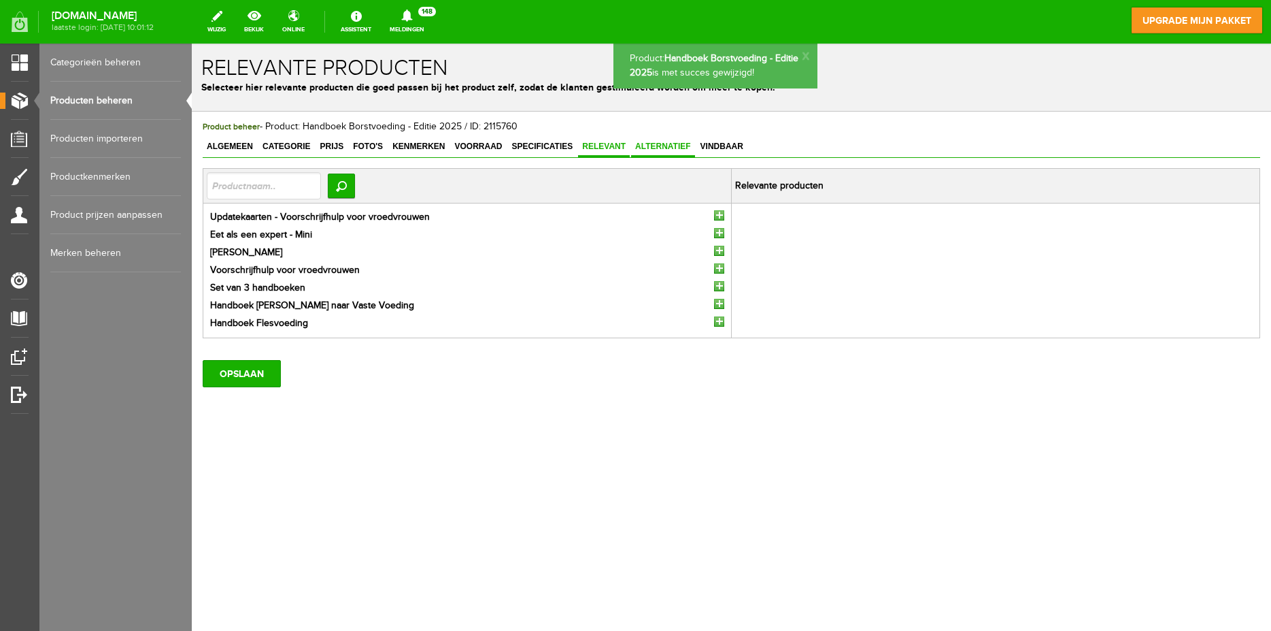
click at [655, 145] on span "Alternatief" at bounding box center [663, 146] width 64 height 10
click at [732, 144] on span "Vindbaar" at bounding box center [721, 146] width 51 height 10
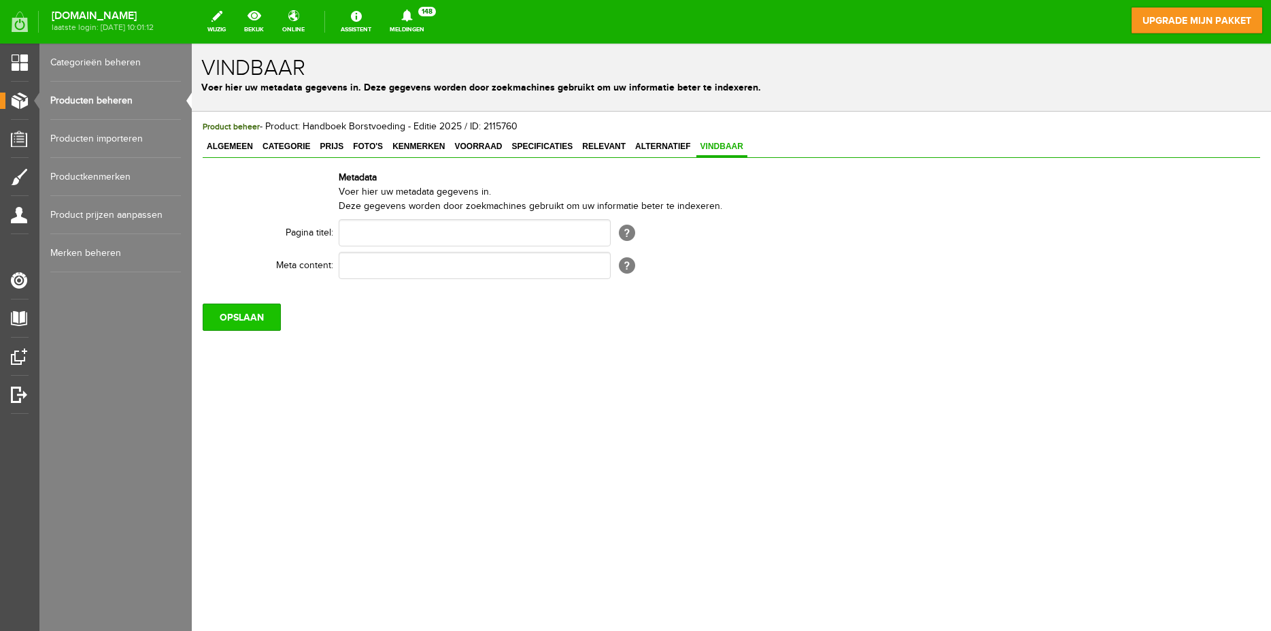
click at [249, 312] on input "OPSLAAN" at bounding box center [242, 316] width 78 height 27
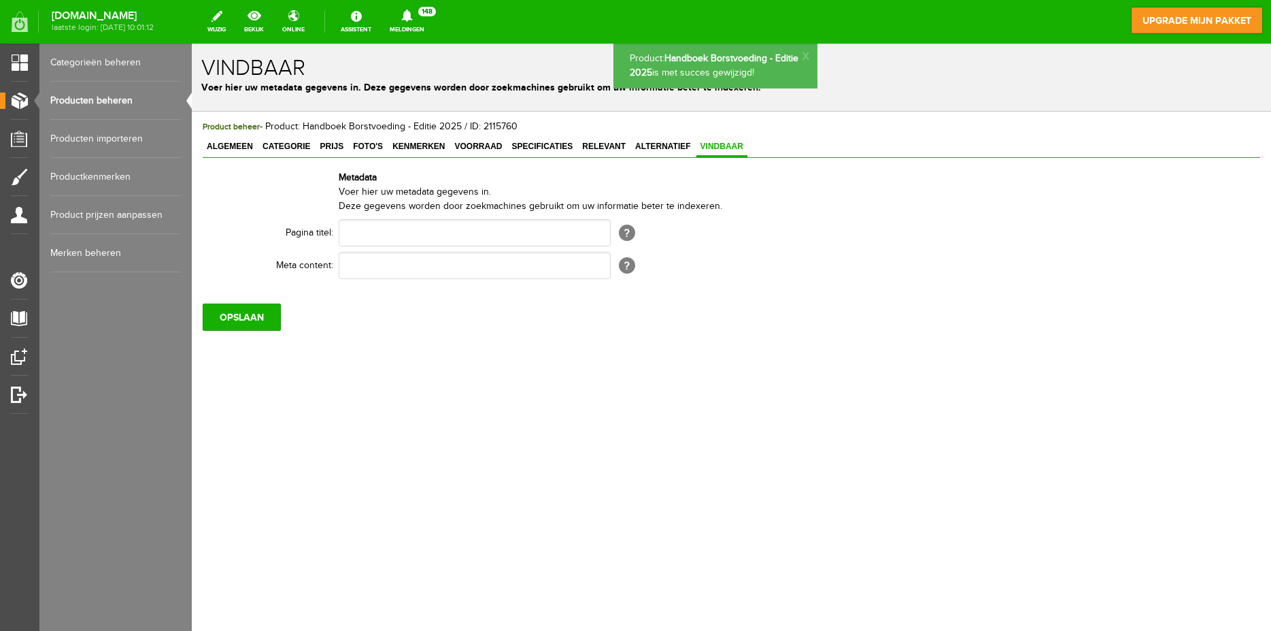
click at [97, 58] on link "Categorieën beheren" at bounding box center [115, 63] width 131 height 38
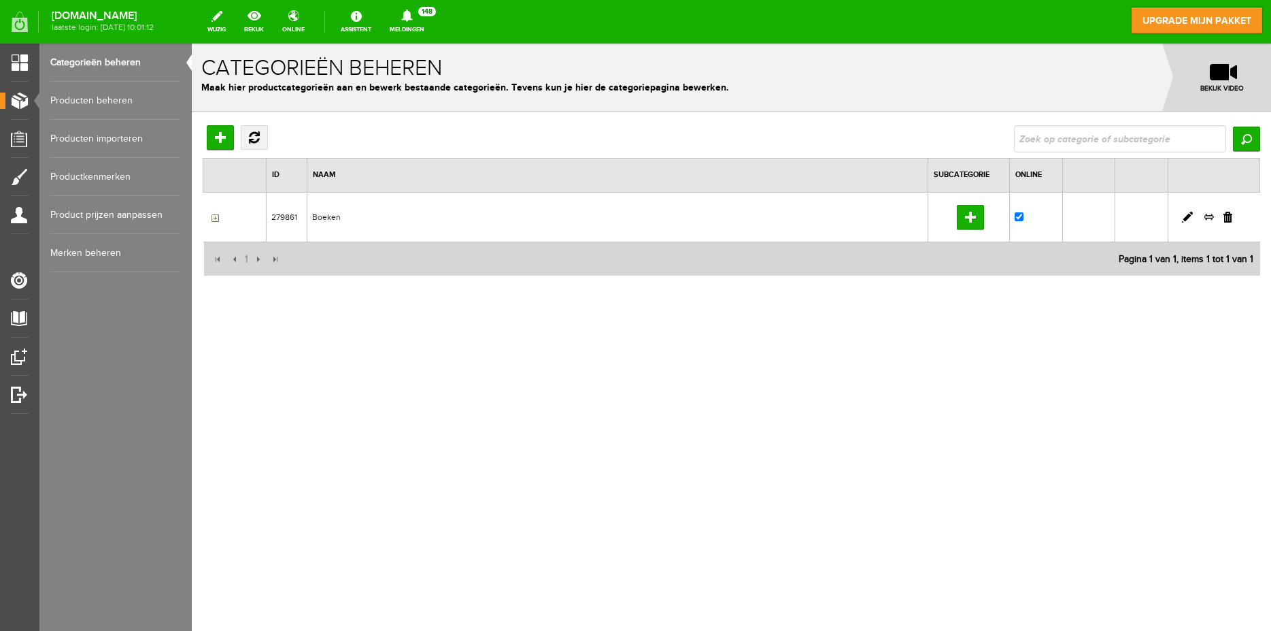
click at [101, 93] on link "Producten beheren" at bounding box center [115, 101] width 131 height 38
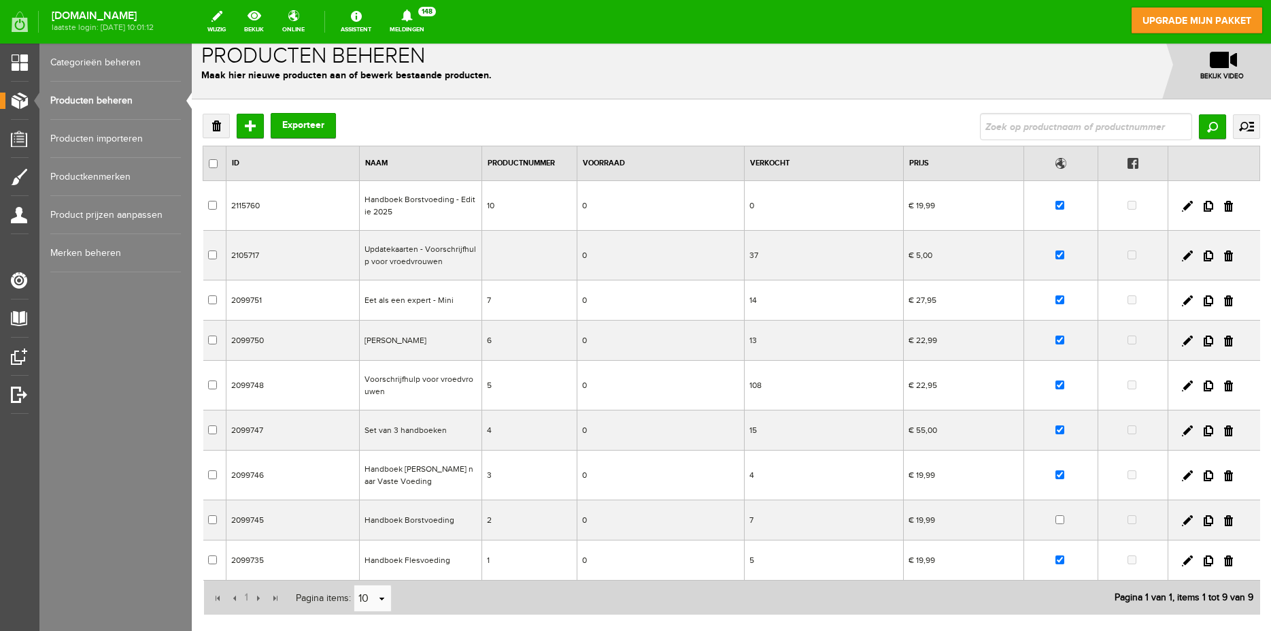
scroll to position [99, 0]
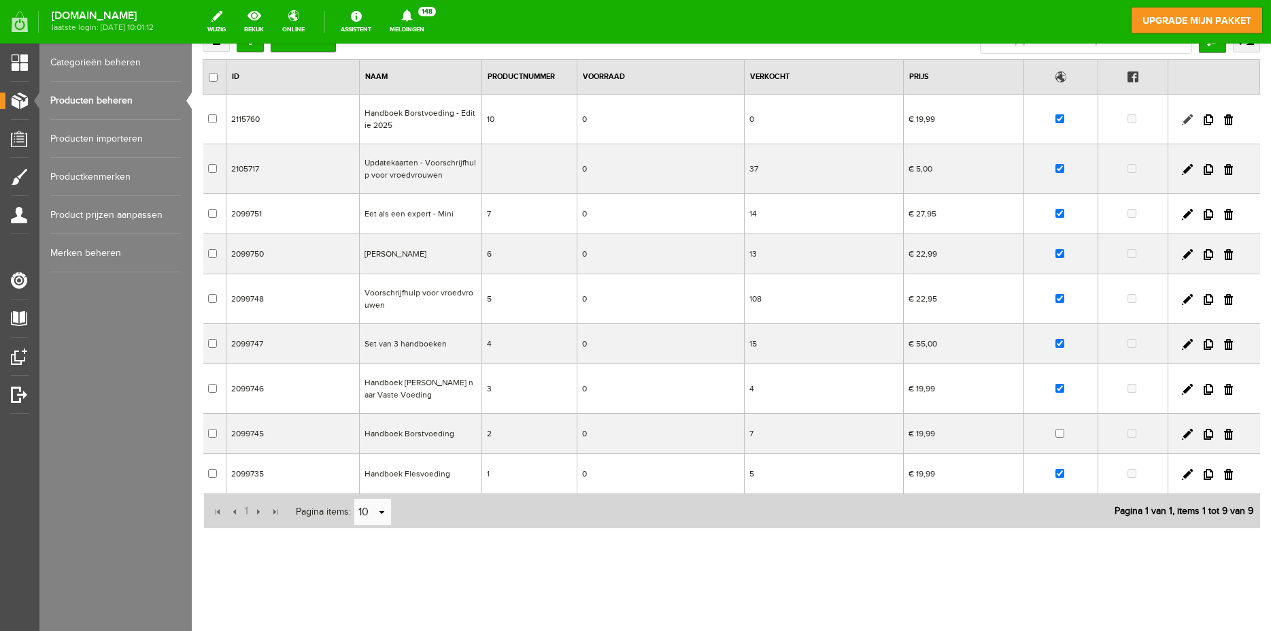
click at [1182, 119] on link at bounding box center [1187, 119] width 11 height 11
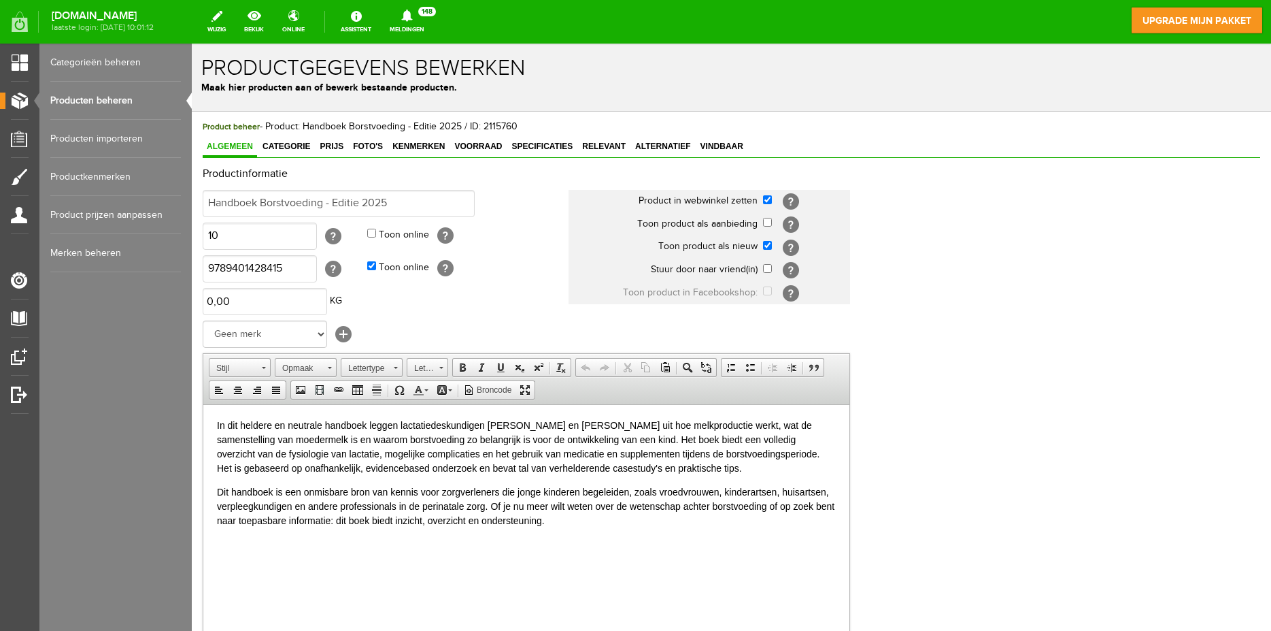
scroll to position [0, 0]
click at [331, 152] on link "Prijs" at bounding box center [332, 147] width 32 height 20
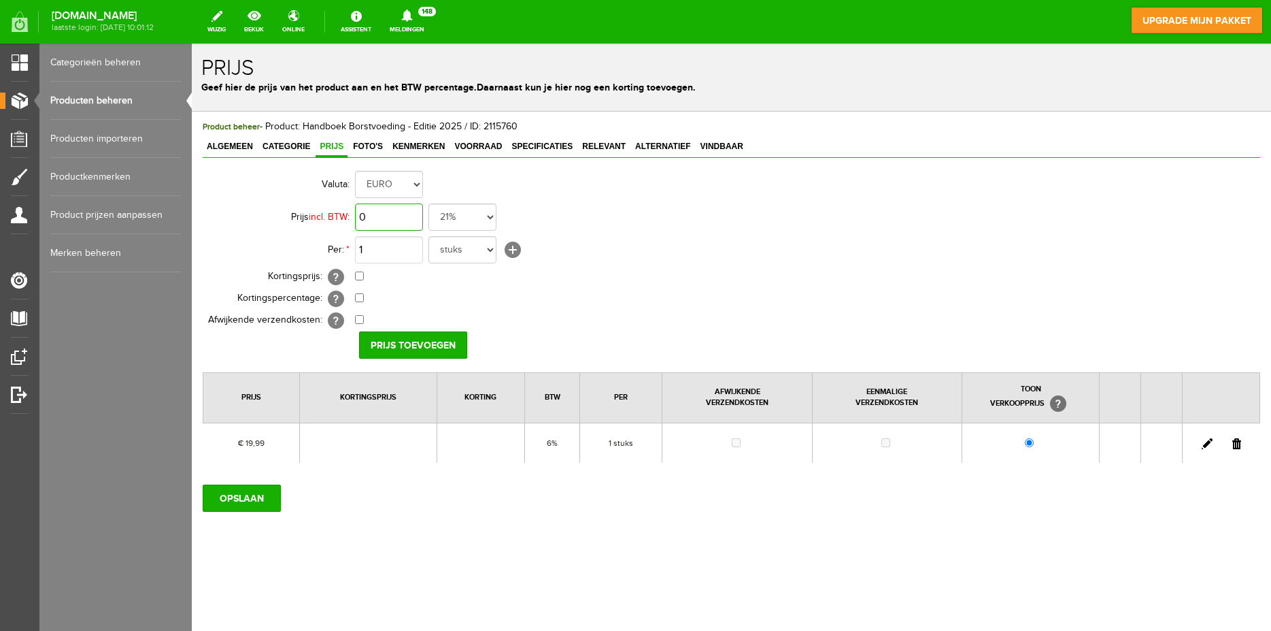
drag, startPoint x: 405, startPoint y: 216, endPoint x: 217, endPoint y: 238, distance: 189.1
click at [355, 231] on input "0" at bounding box center [389, 216] width 68 height 27
click at [410, 224] on input "2499" at bounding box center [389, 216] width 68 height 27
type input "€ 24,99"
click at [428, 203] on select "21% 19% 18% 9% 6% 0%" at bounding box center [462, 216] width 68 height 27
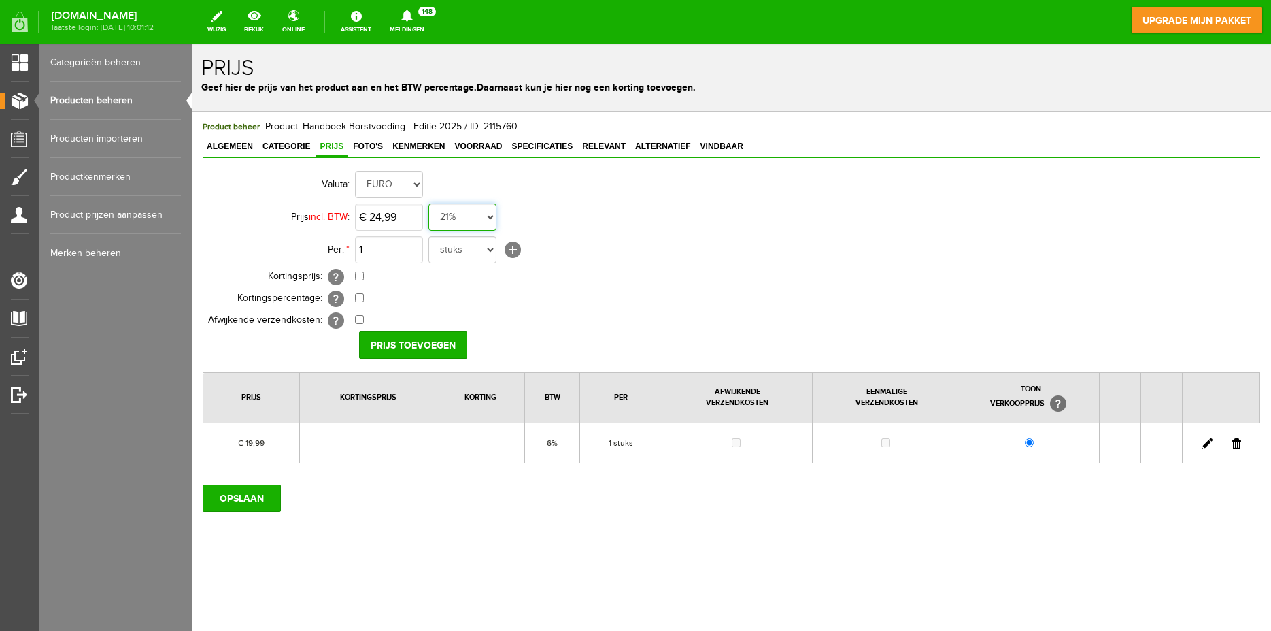
select select "0,06"
click option "6%" at bounding box center [192, 44] width 0 height 0
click at [253, 488] on input "OPSLAAN" at bounding box center [242, 497] width 78 height 27
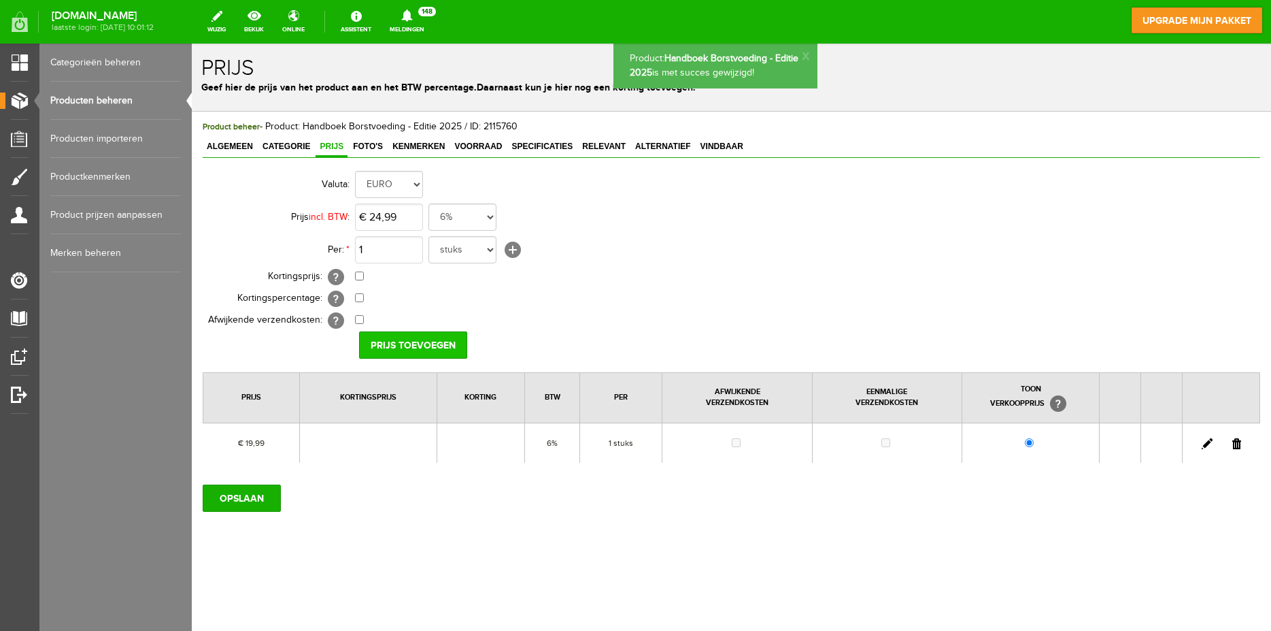
click at [395, 345] on input "Prijs toevoegen" at bounding box center [413, 344] width 108 height 27
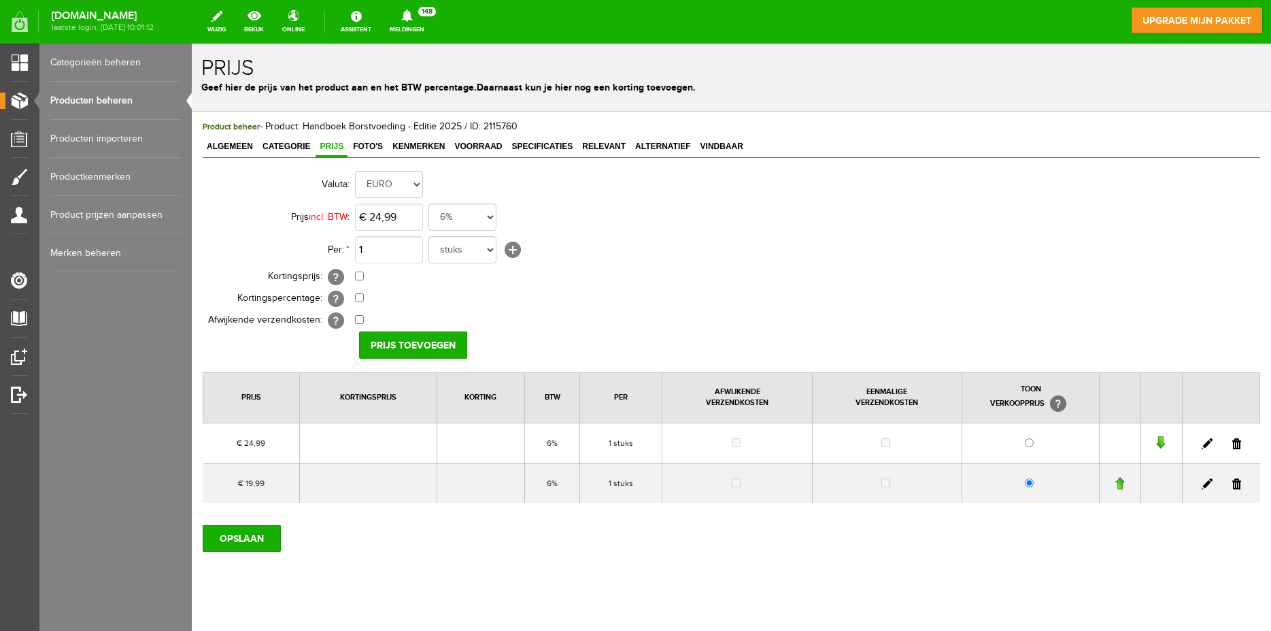
click at [1232, 486] on link at bounding box center [1236, 483] width 9 height 11
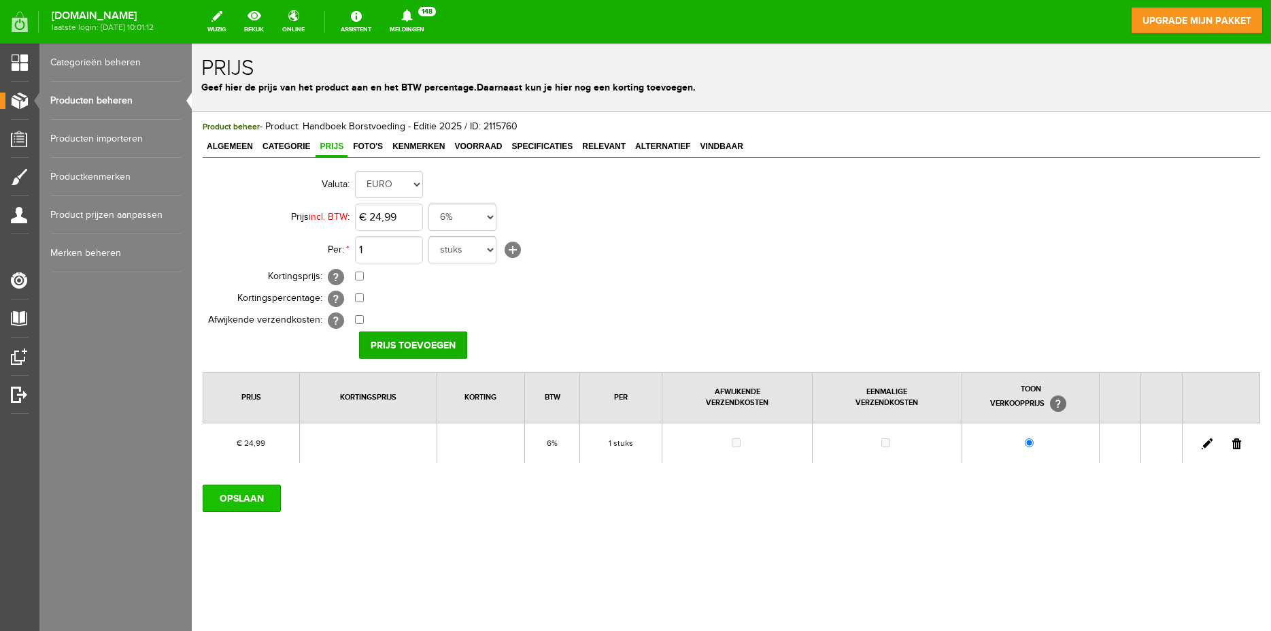
click at [246, 500] on input "OPSLAAN" at bounding box center [242, 497] width 78 height 27
click at [220, 139] on link "Algemeen" at bounding box center [230, 147] width 54 height 20
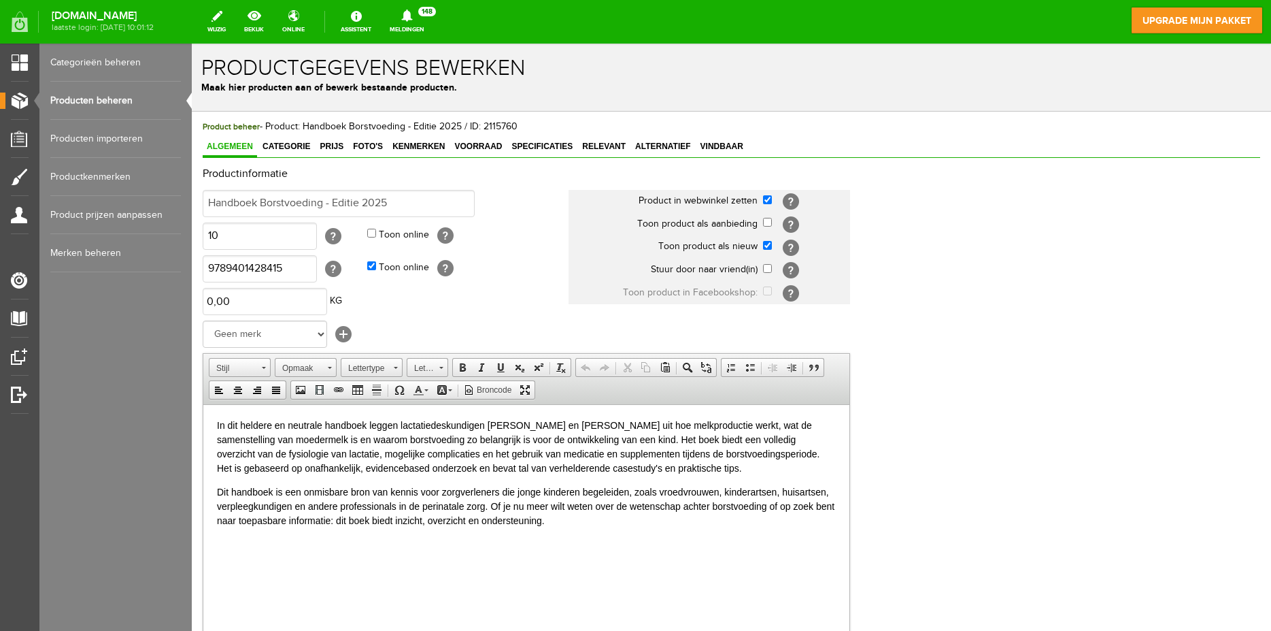
click at [103, 96] on link "Producten beheren" at bounding box center [115, 101] width 131 height 38
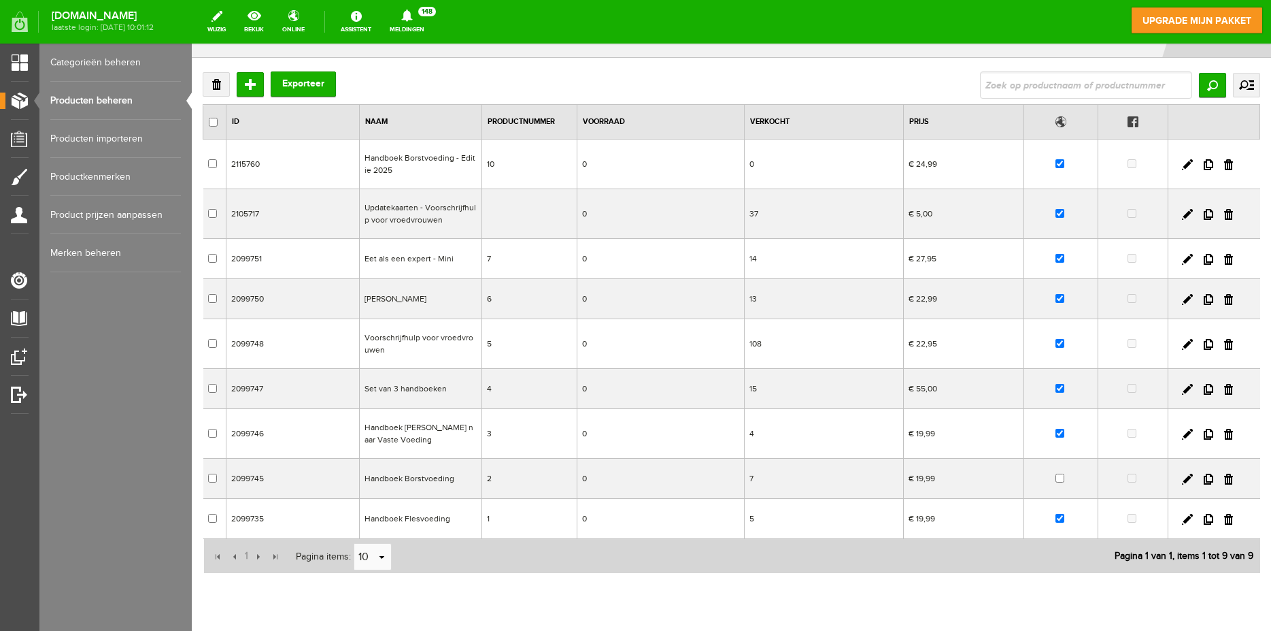
scroll to position [29, 0]
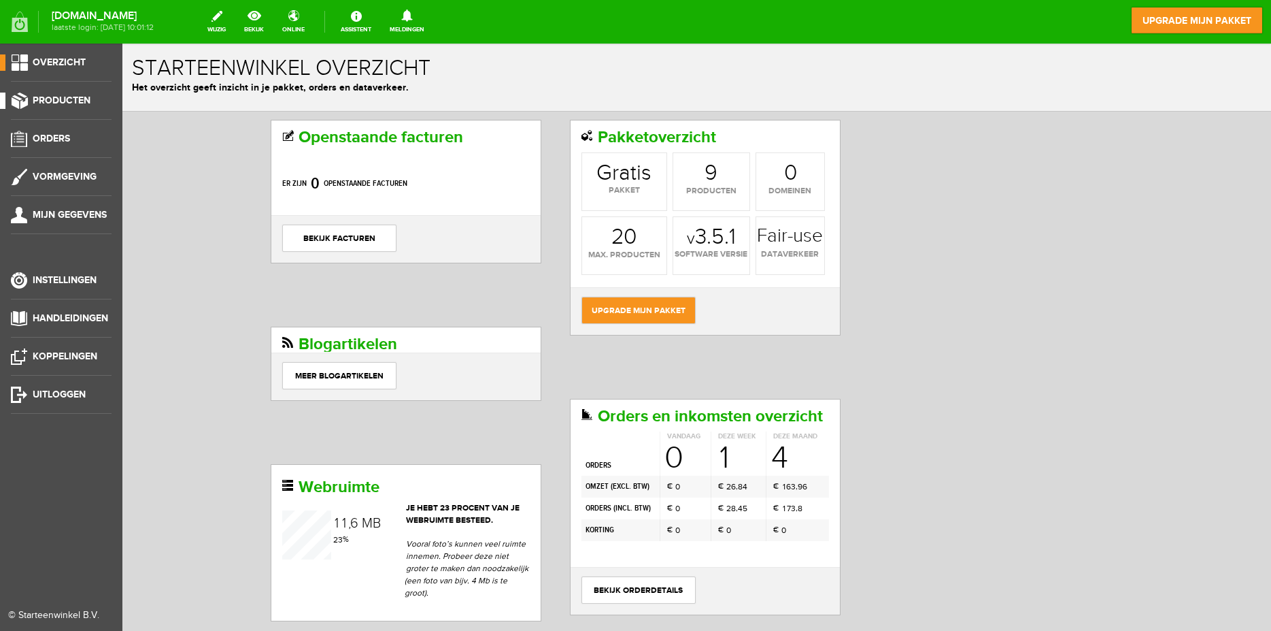
click at [55, 102] on span "Producten" at bounding box center [62, 101] width 58 height 12
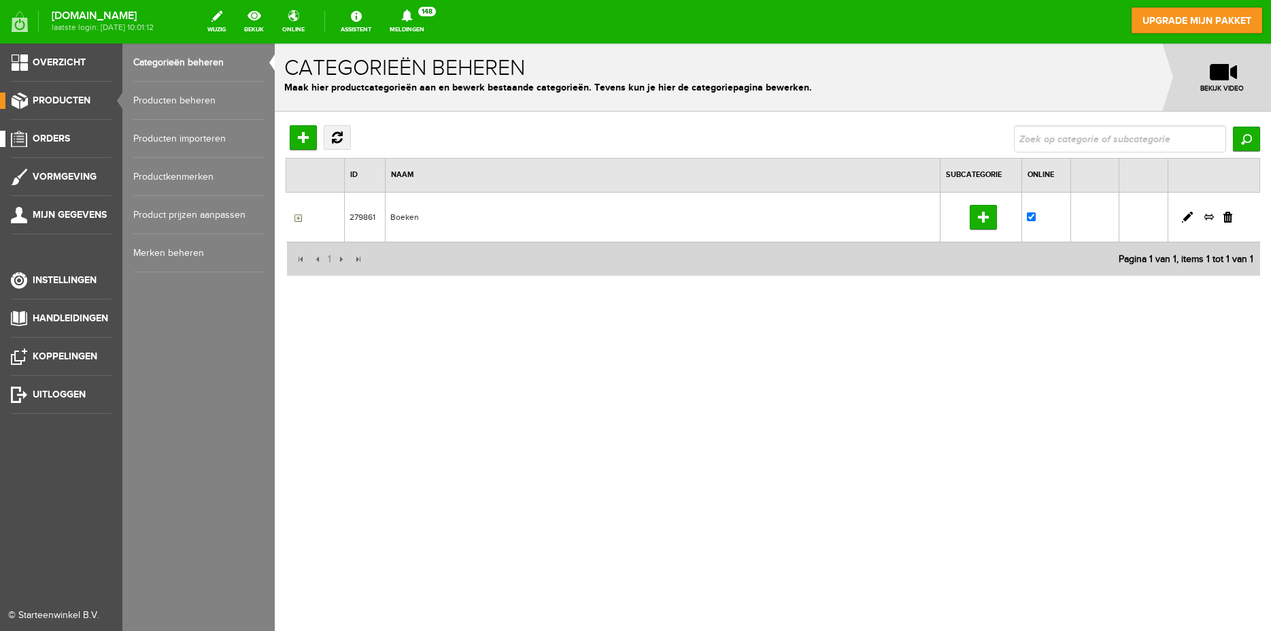
click at [69, 142] on span "Orders" at bounding box center [51, 139] width 37 height 12
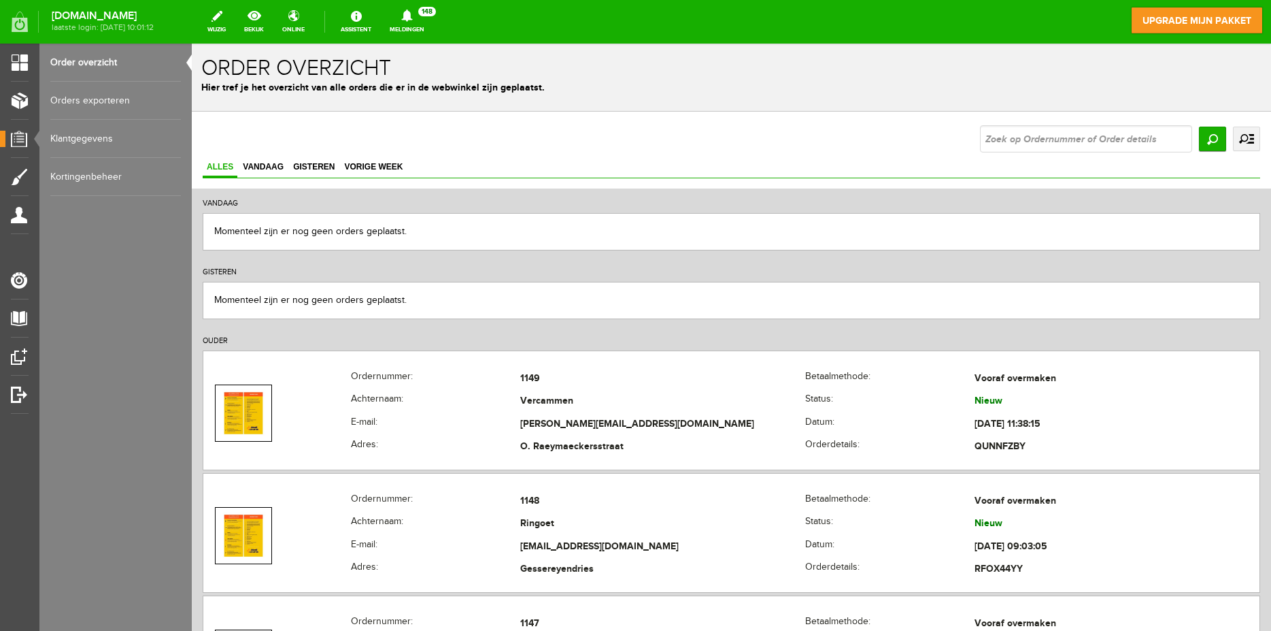
click at [318, 237] on div "Momenteel zijn er nog geen orders geplaatst." at bounding box center [732, 231] width 1058 height 37
click at [1046, 144] on input "text" at bounding box center [1086, 138] width 212 height 27
type input "1126"
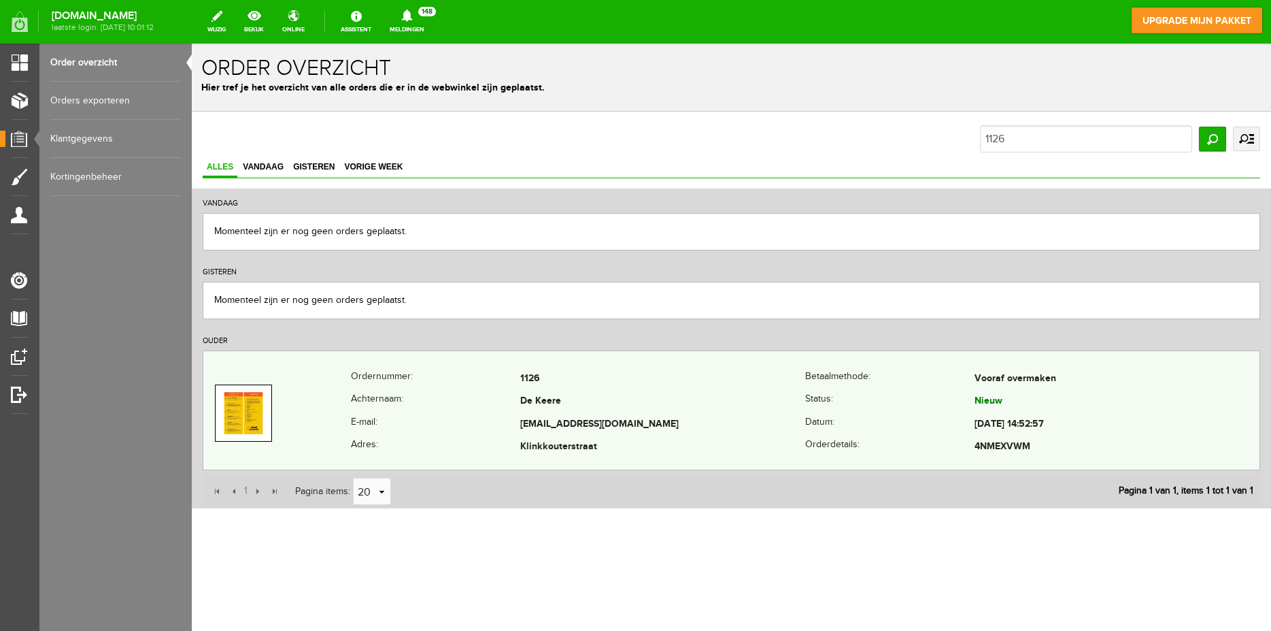
click at [785, 417] on td "[EMAIL_ADDRESS][DOMAIN_NAME]" at bounding box center [662, 424] width 285 height 23
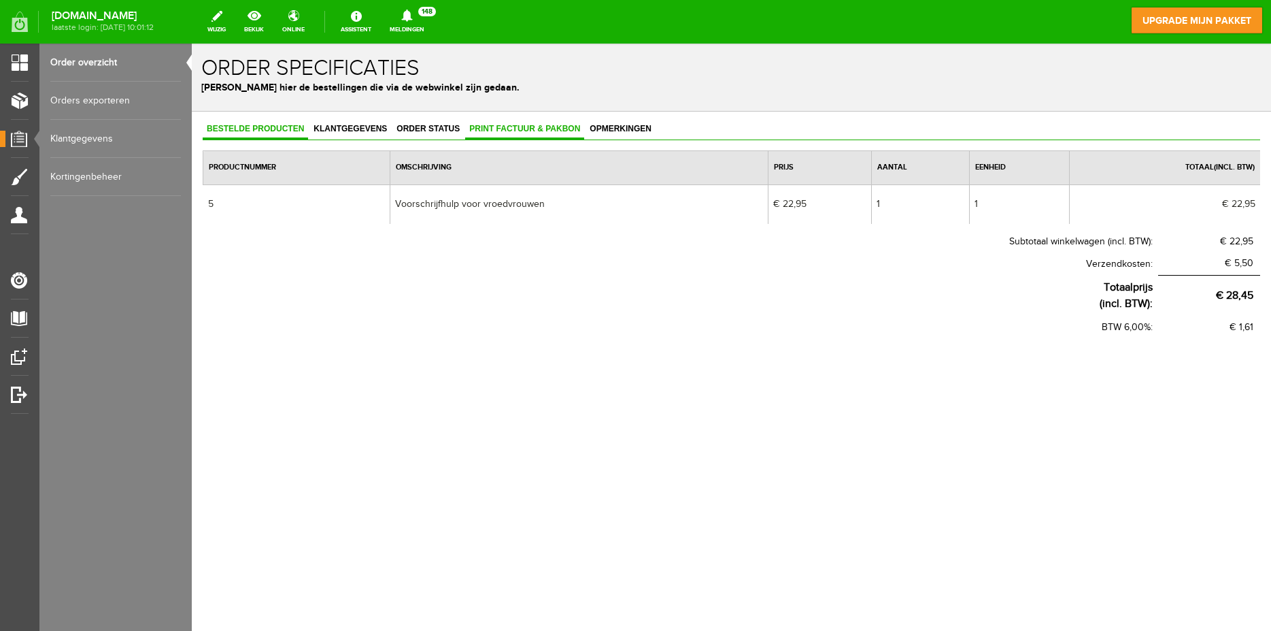
click at [509, 123] on link "Print factuur & pakbon" at bounding box center [524, 130] width 119 height 20
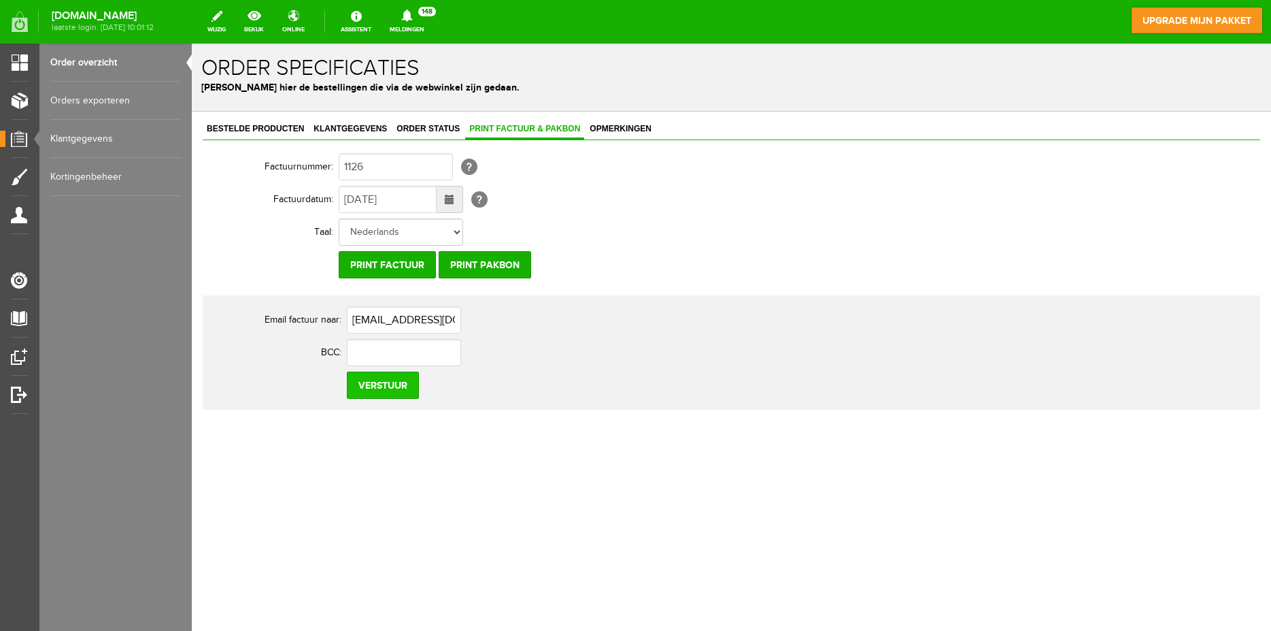
click at [399, 382] on input "Verstuur" at bounding box center [383, 384] width 72 height 27
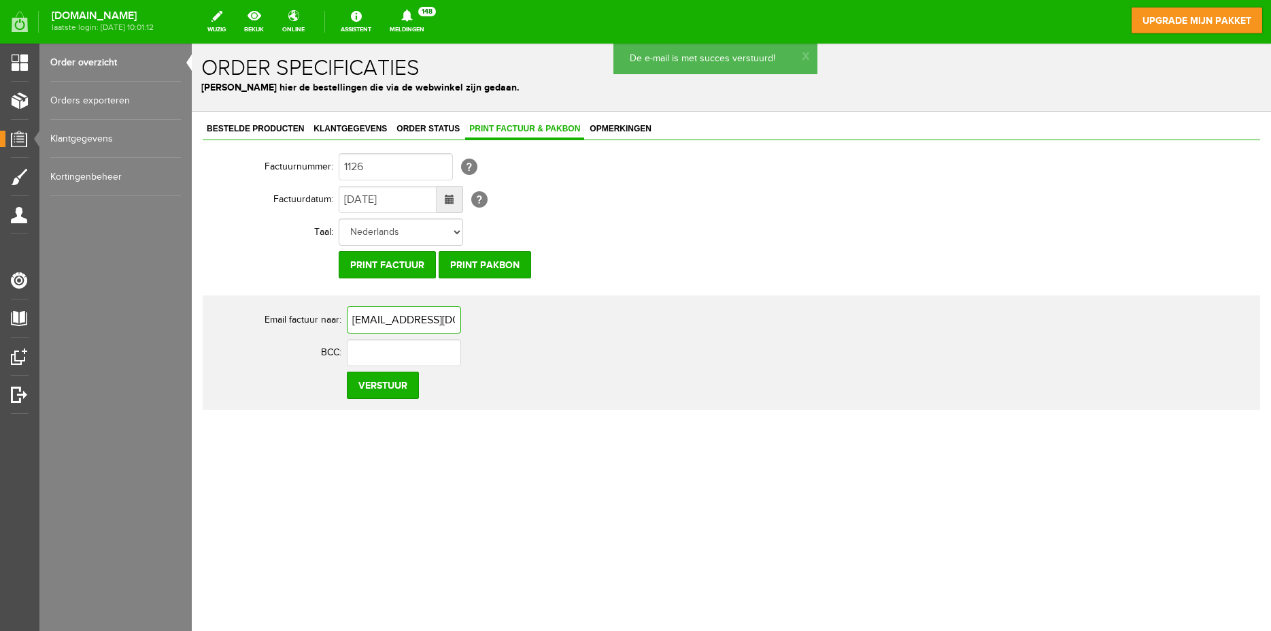
drag, startPoint x: 488, startPoint y: 318, endPoint x: 182, endPoint y: 307, distance: 305.6
click at [347, 307] on input "[EMAIL_ADDRESS][DOMAIN_NAME]" at bounding box center [404, 319] width 114 height 27
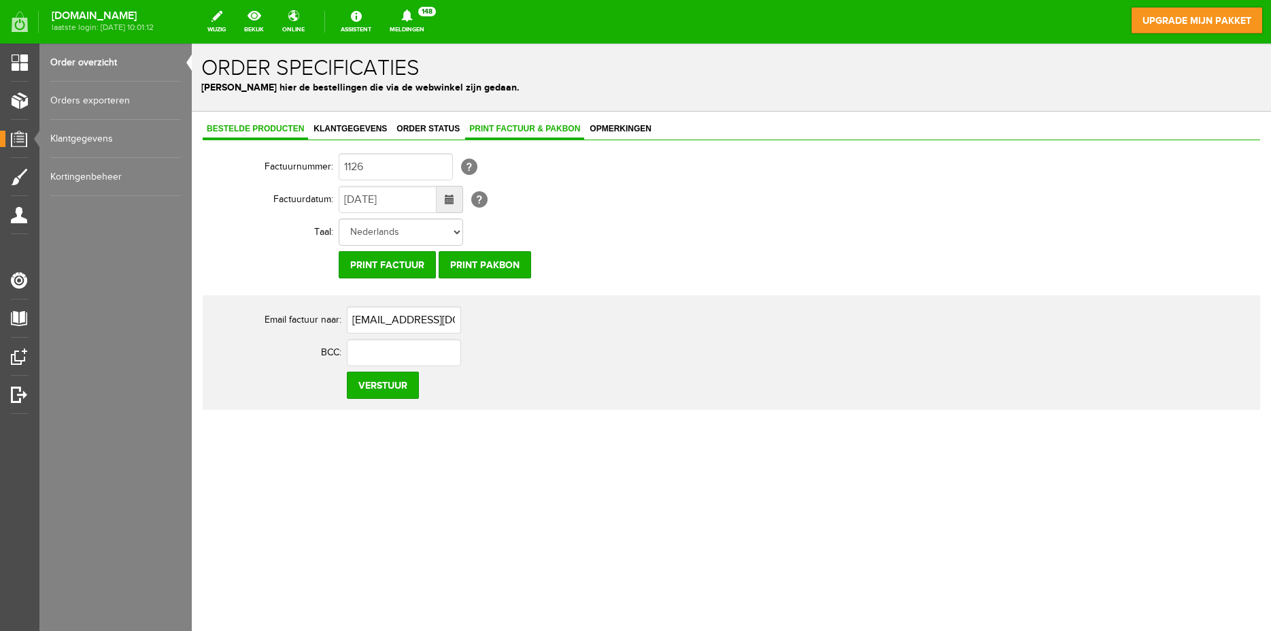
click at [263, 124] on link "Bestelde producten" at bounding box center [255, 130] width 105 height 20
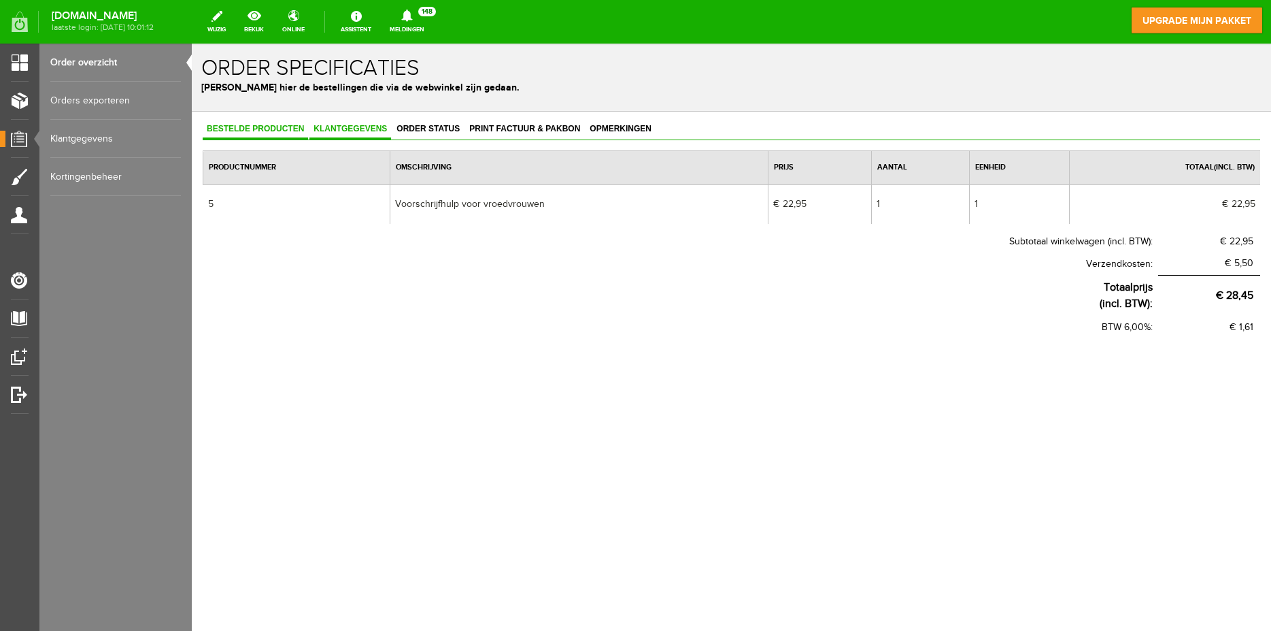
click at [363, 133] on span "Klantgegevens" at bounding box center [350, 129] width 82 height 10
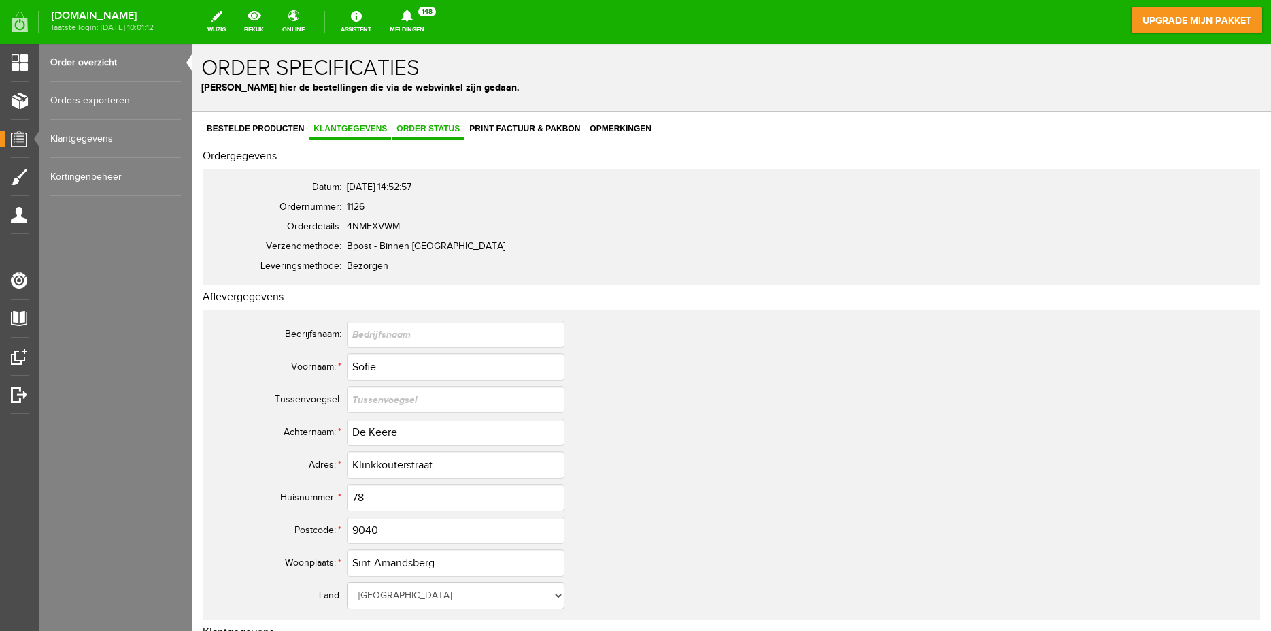
click at [440, 126] on span "Order status" at bounding box center [427, 129] width 71 height 10
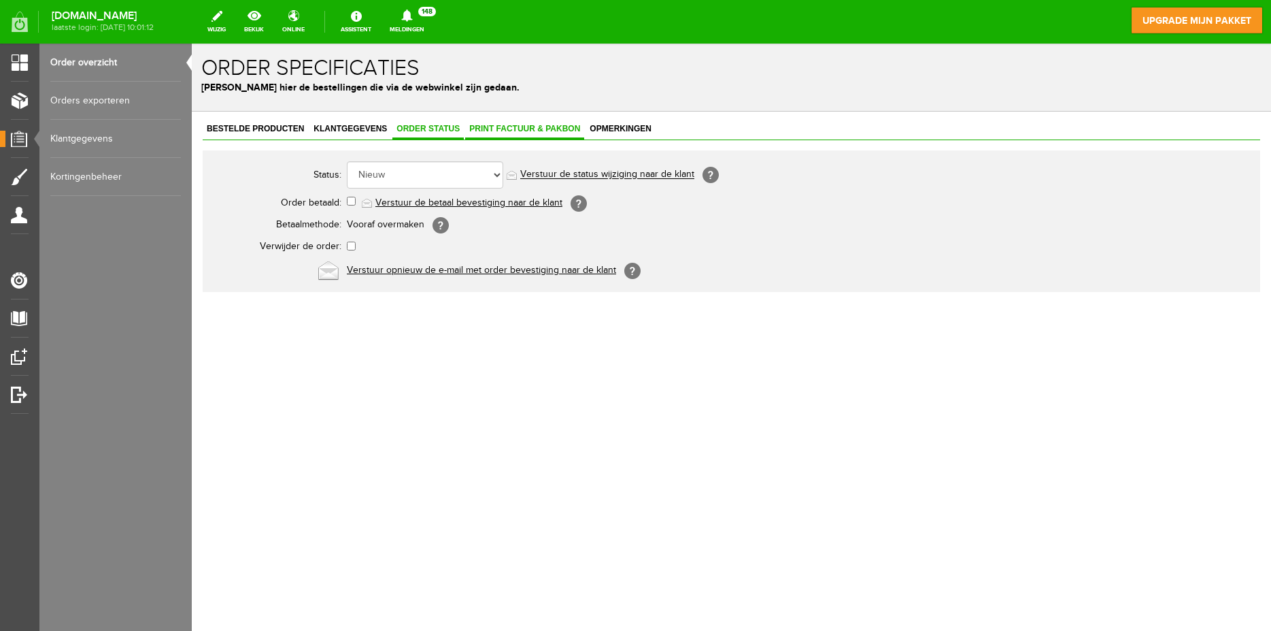
click at [505, 133] on span "Print factuur & pakbon" at bounding box center [524, 129] width 119 height 10
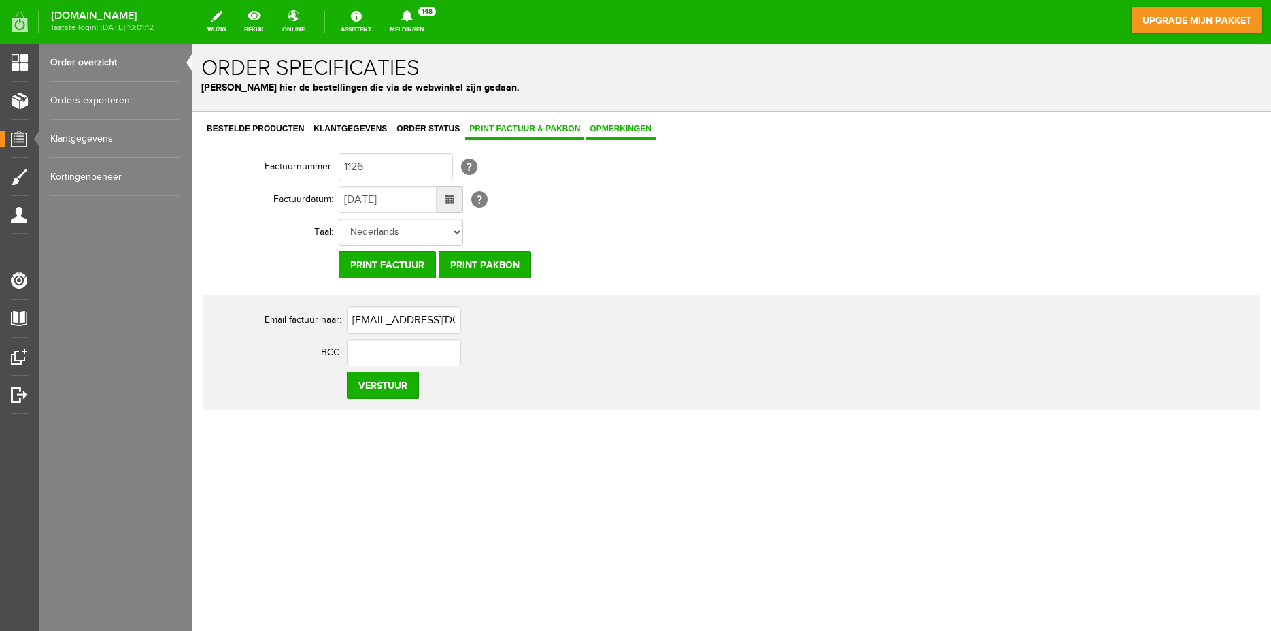
click at [621, 131] on span "Opmerkingen" at bounding box center [621, 129] width 70 height 10
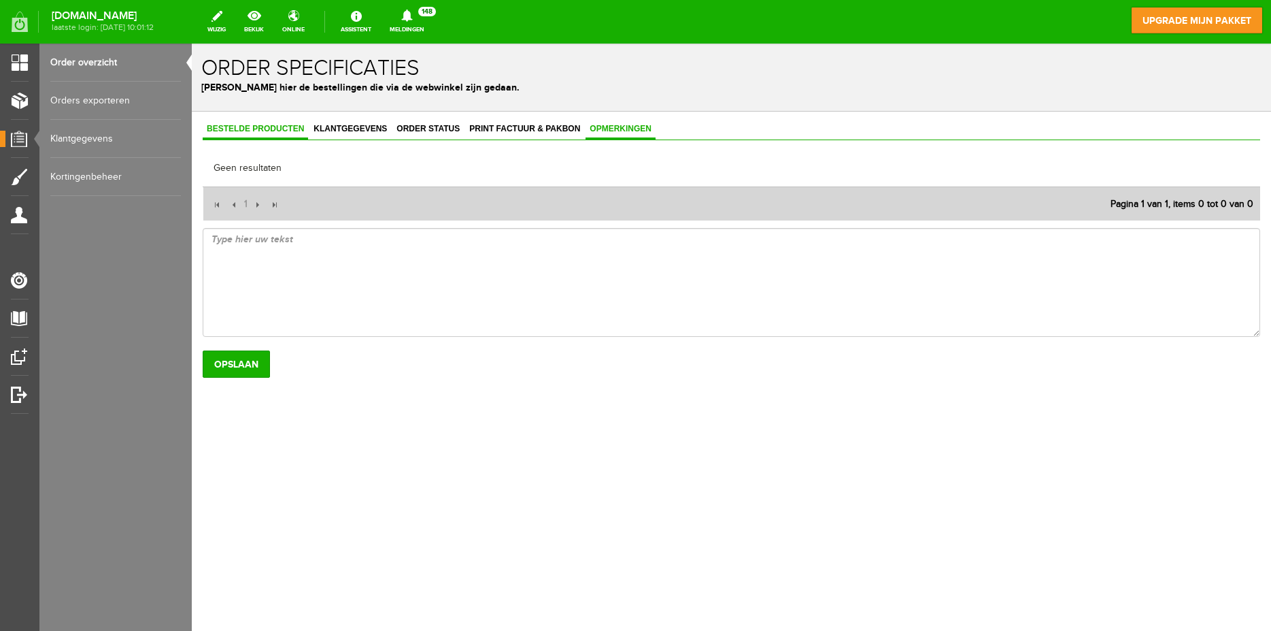
click at [239, 126] on span "Bestelde producten" at bounding box center [255, 129] width 105 height 10
